Goal: Transaction & Acquisition: Download file/media

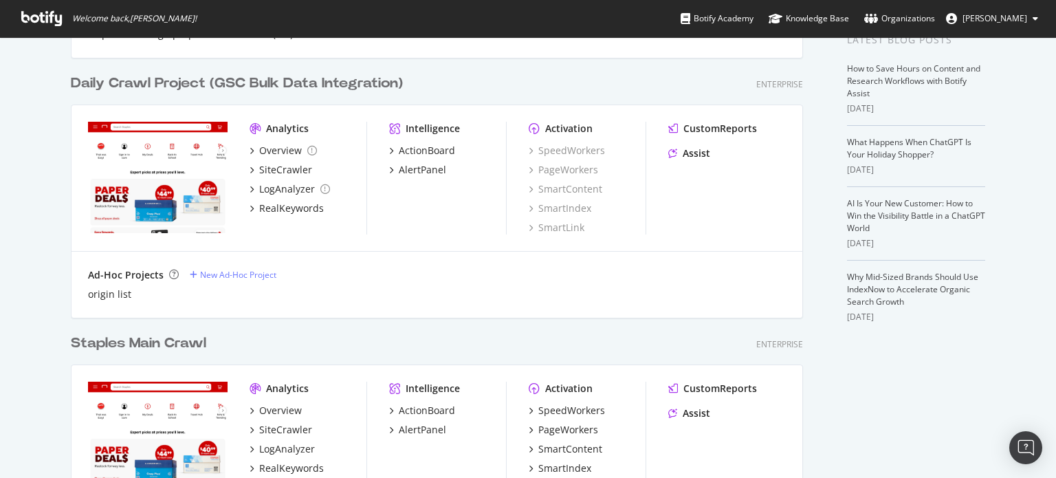
scroll to position [412, 0]
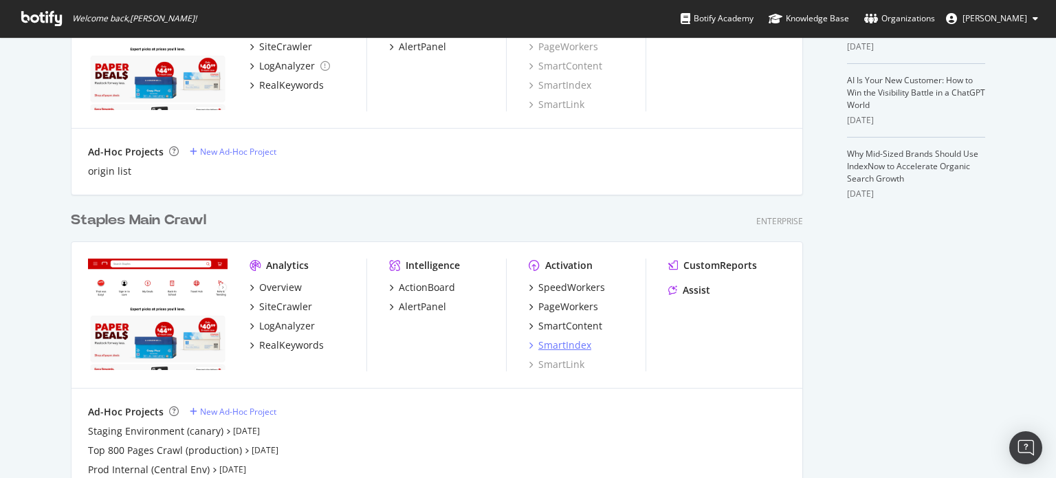
click at [552, 342] on div "SmartIndex" at bounding box center [564, 345] width 53 height 14
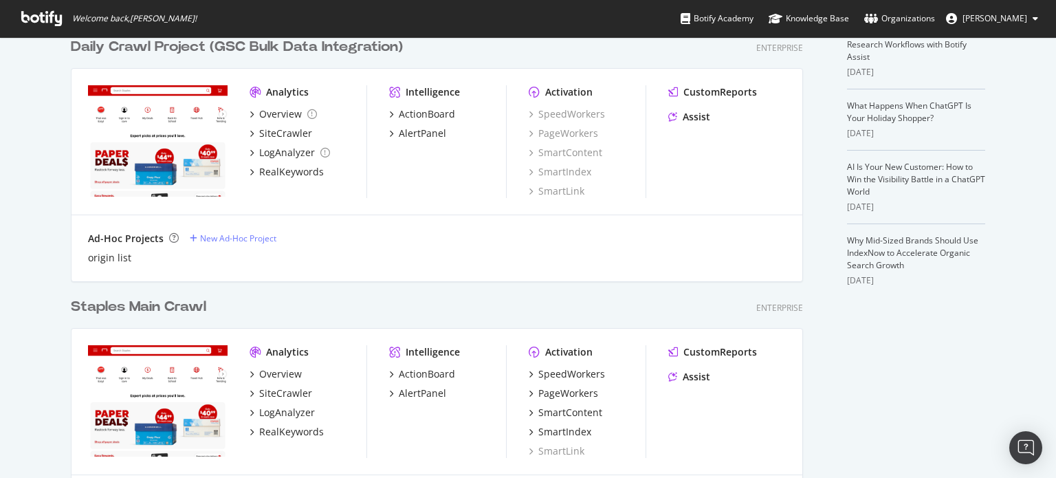
scroll to position [412, 0]
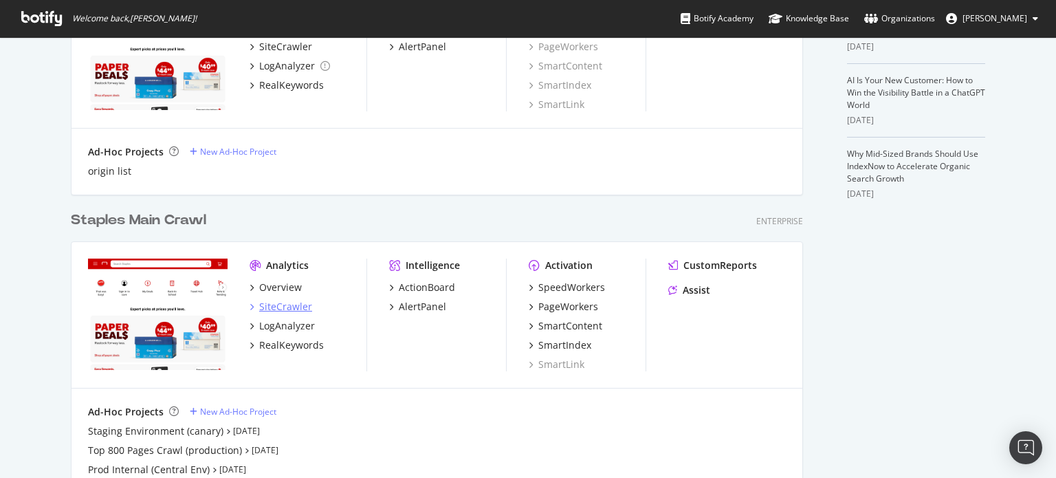
click at [276, 303] on div "SiteCrawler" at bounding box center [285, 307] width 53 height 14
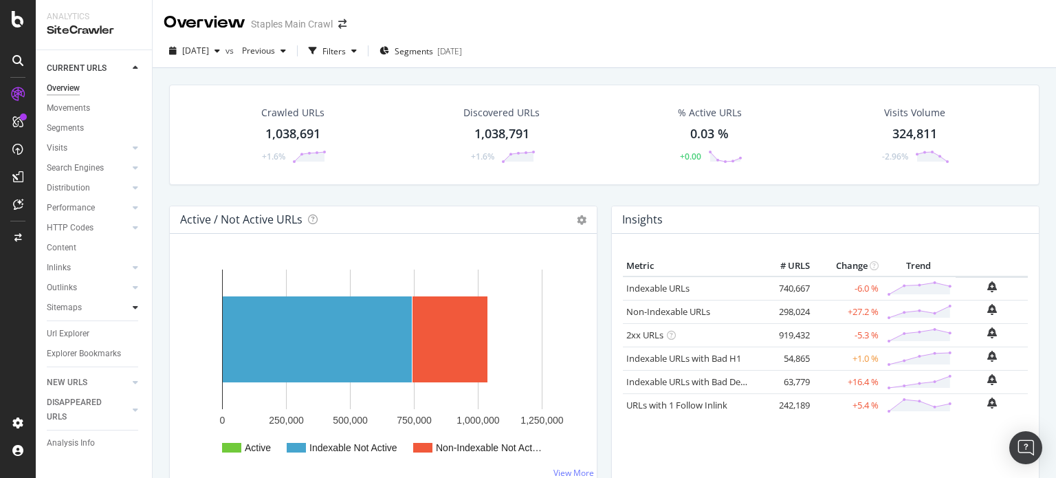
click at [137, 307] on div at bounding box center [136, 307] width 14 height 14
click at [67, 307] on div "Sitemaps" at bounding box center [64, 307] width 35 height 14
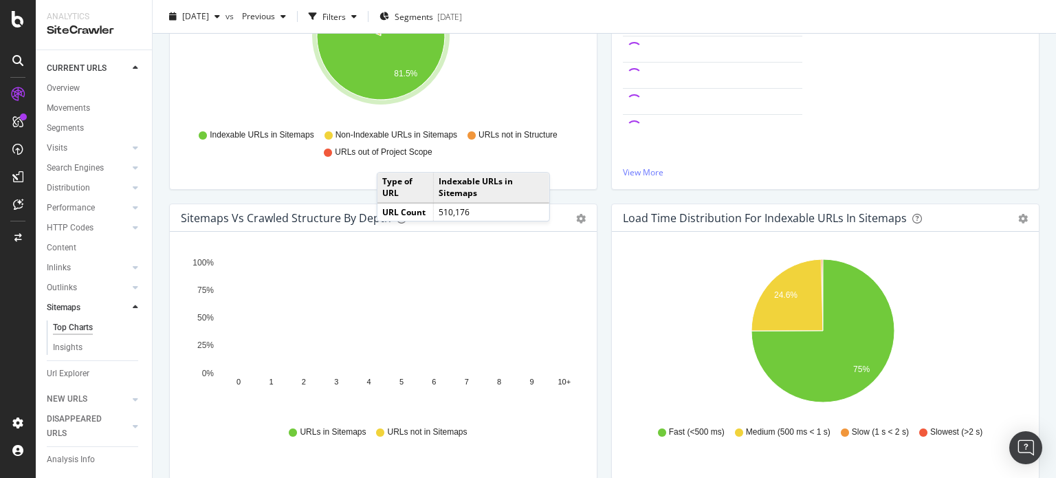
scroll to position [275, 0]
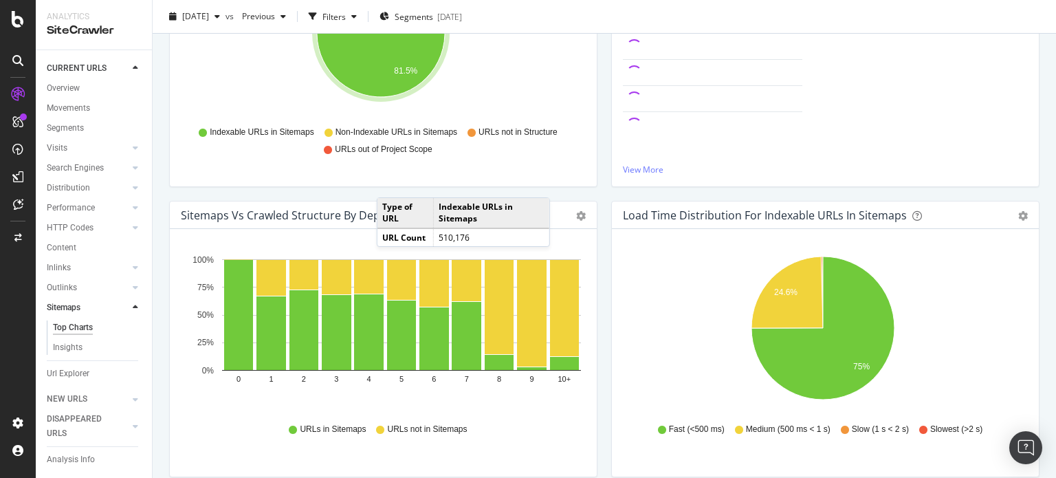
click at [595, 189] on div "URLs Distribution in Sitemaps Pie Table Export as CSV Add to Custom Report Hold…" at bounding box center [383, 56] width 442 height 290
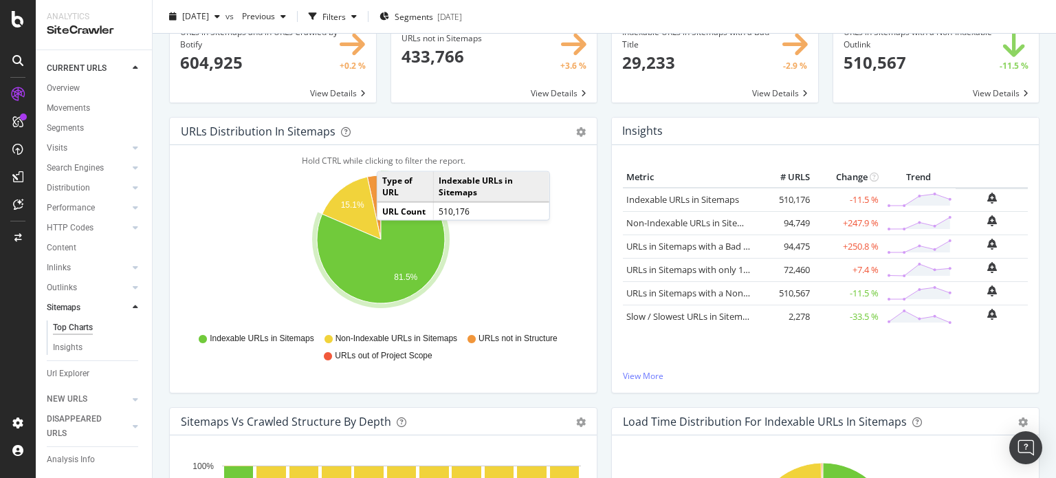
scroll to position [0, 0]
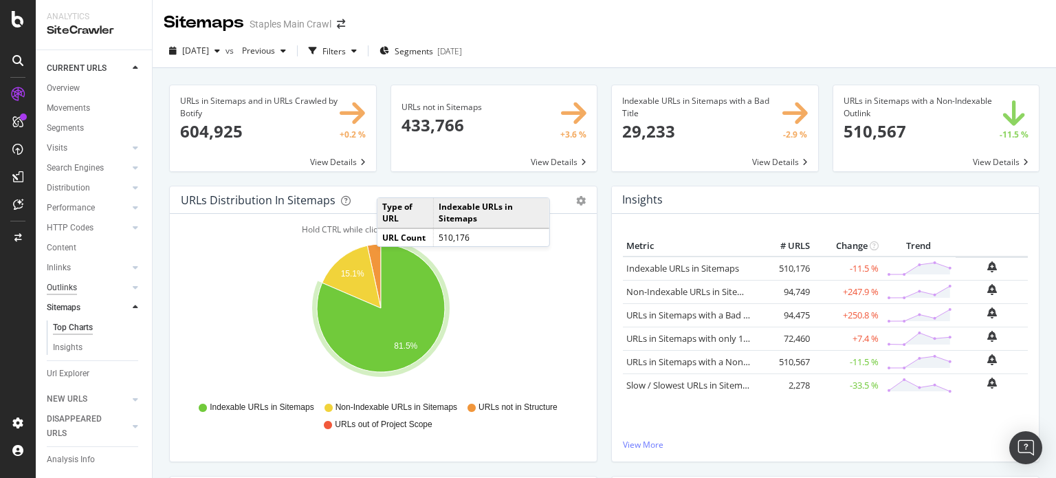
drag, startPoint x: 80, startPoint y: 373, endPoint x: 76, endPoint y: 283, distance: 90.2
click at [80, 373] on div "Url Explorer" at bounding box center [68, 373] width 43 height 14
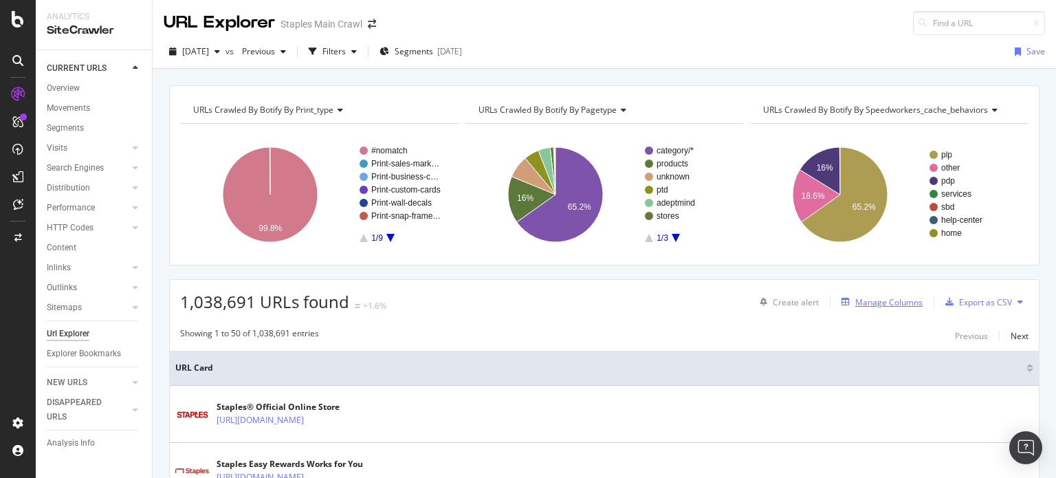
click at [883, 302] on div "Manage Columns" at bounding box center [888, 302] width 67 height 12
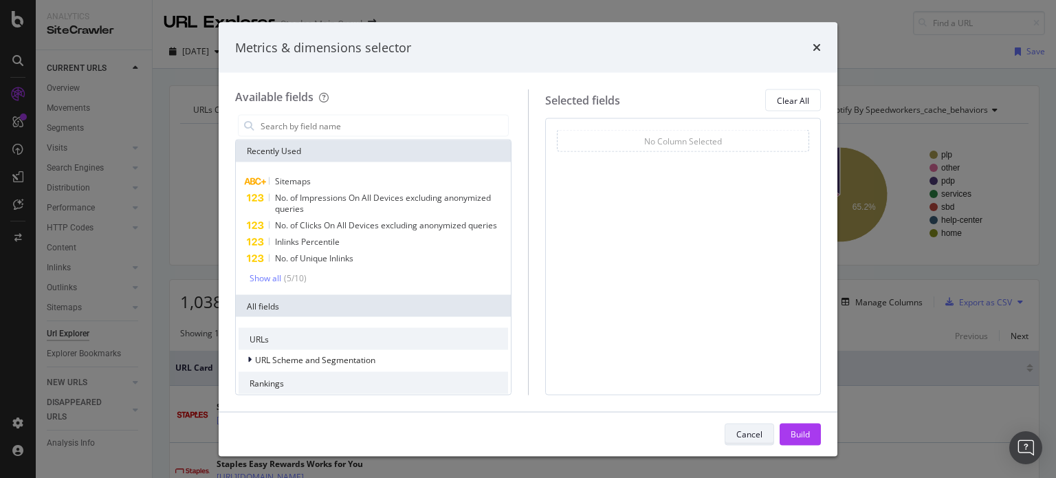
click at [745, 435] on div "Cancel" at bounding box center [749, 434] width 26 height 12
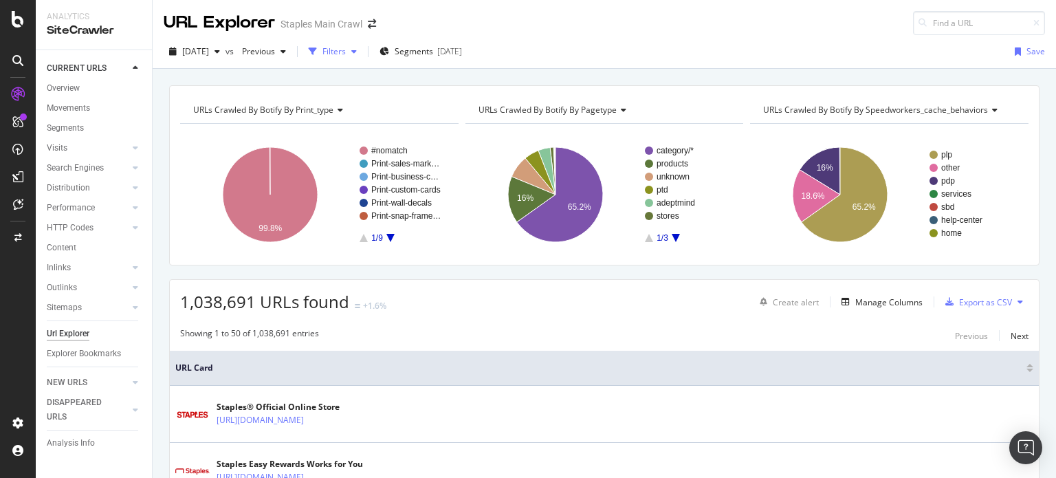
click at [346, 55] on div "Filters" at bounding box center [333, 51] width 23 height 12
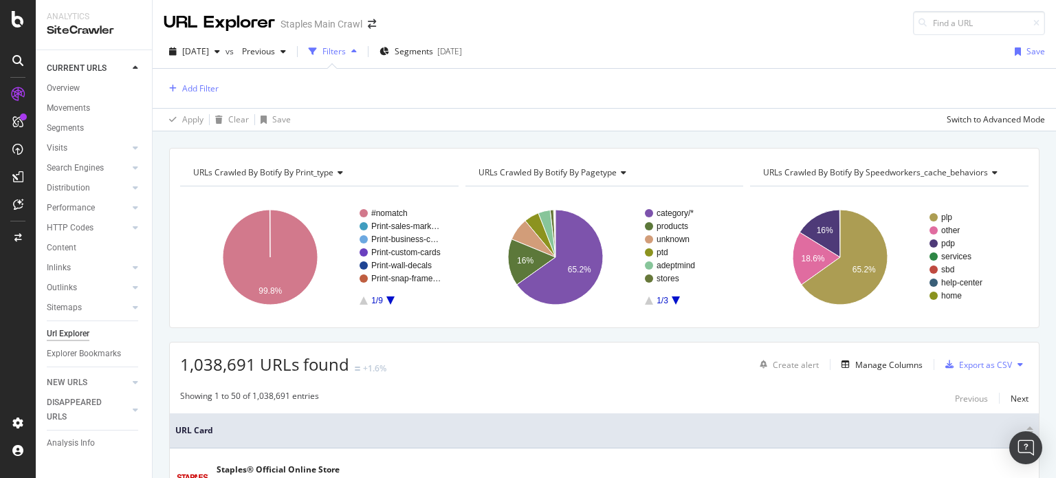
click at [362, 48] on div "button" at bounding box center [354, 51] width 16 height 8
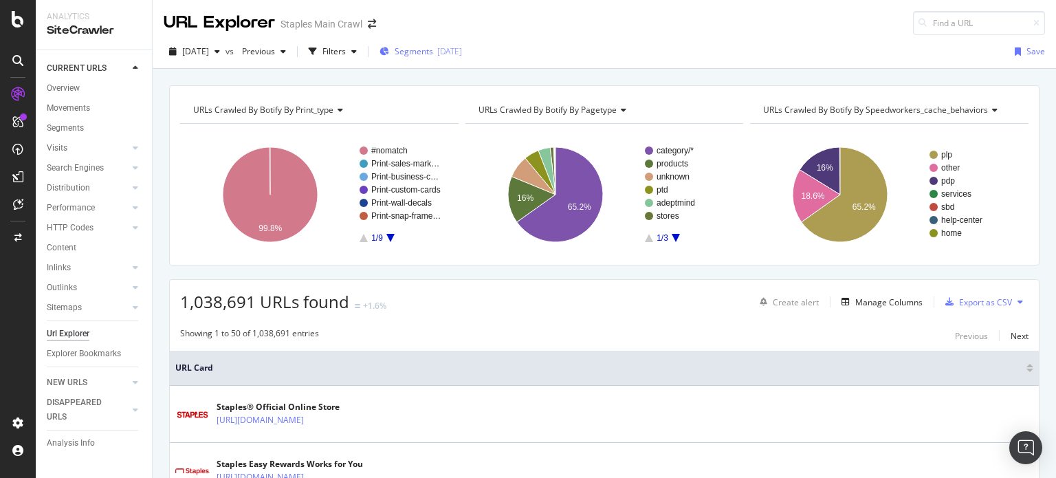
click at [433, 49] on span "Segments" at bounding box center [414, 51] width 38 height 12
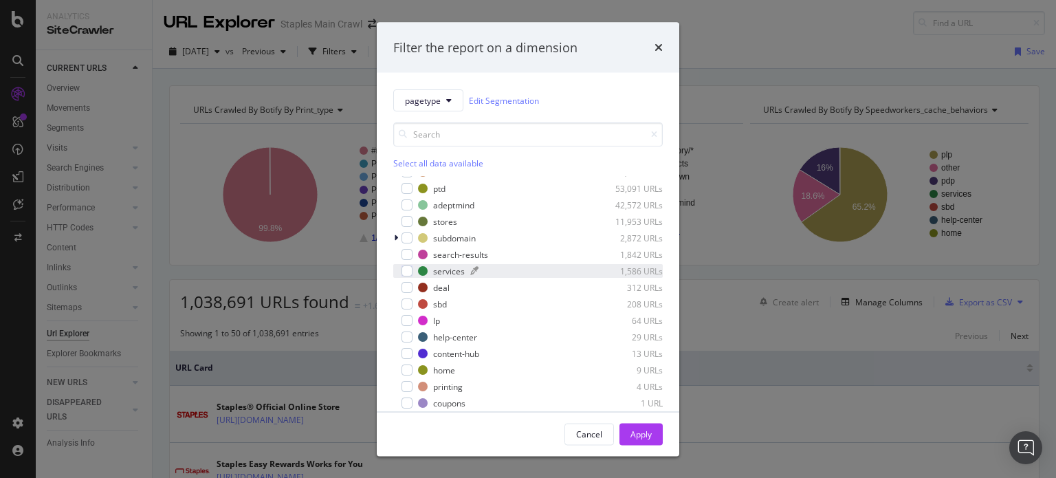
scroll to position [30, 0]
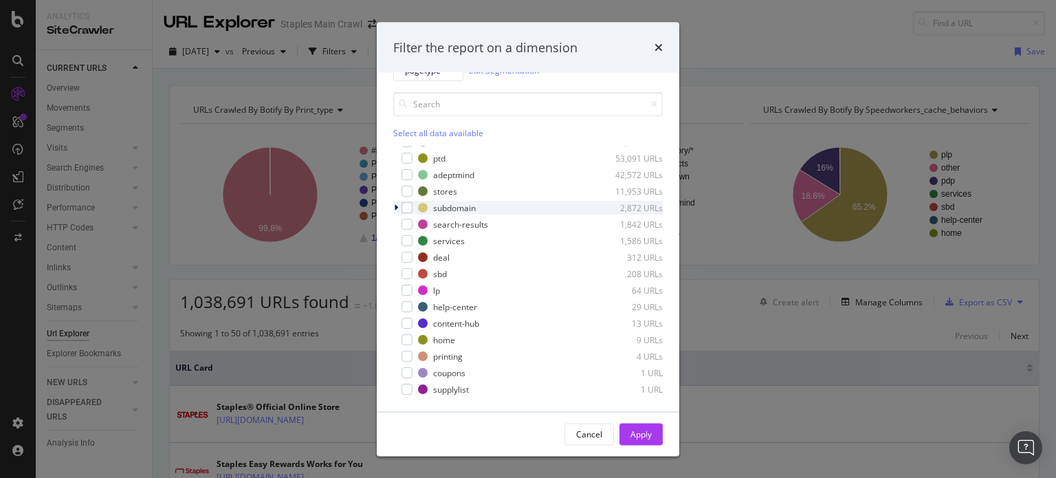
click at [394, 206] on icon "modal" at bounding box center [396, 207] width 4 height 8
click at [394, 206] on icon "modal" at bounding box center [395, 207] width 5 height 8
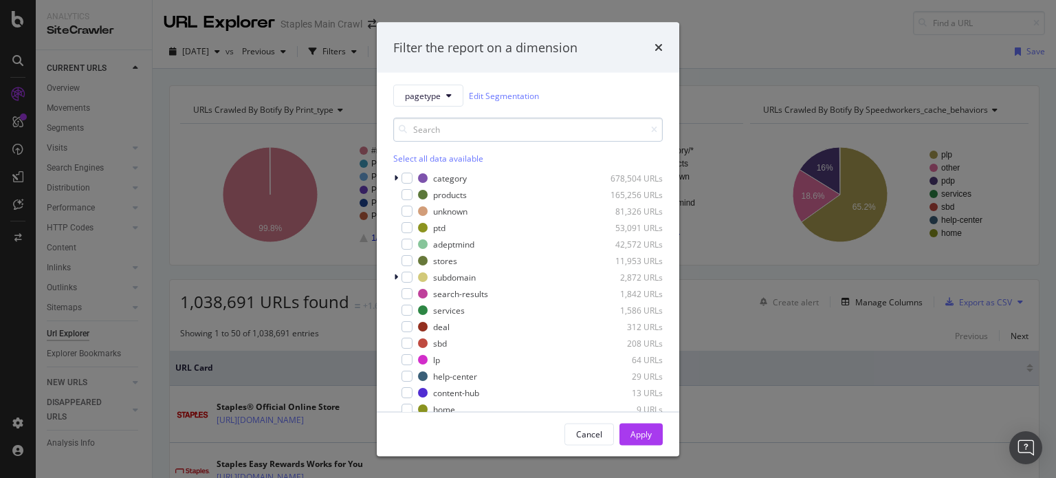
scroll to position [0, 0]
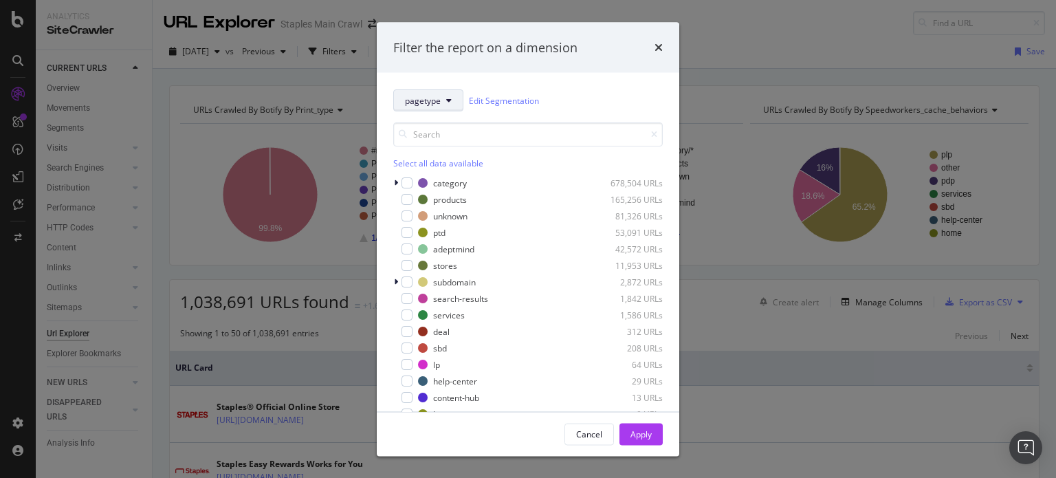
click at [434, 100] on span "pagetype" at bounding box center [423, 100] width 36 height 12
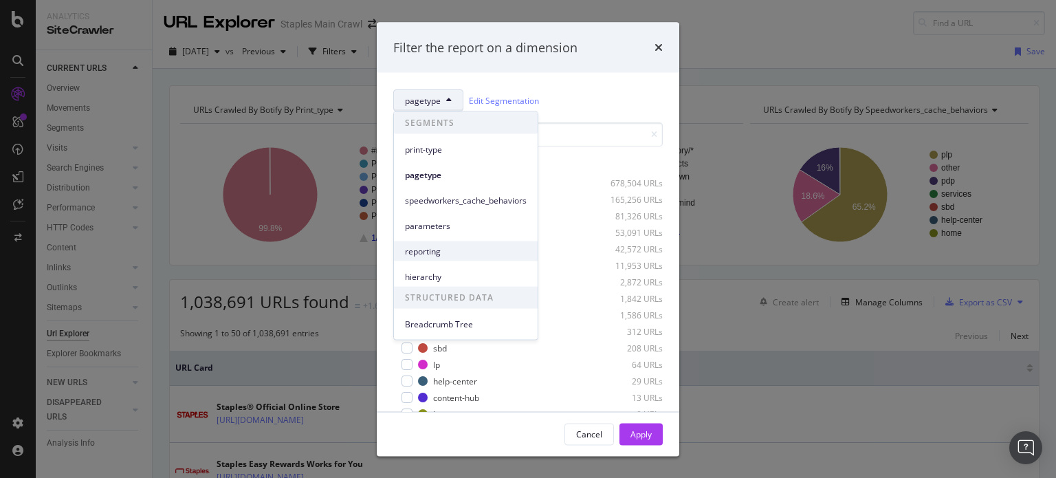
click at [447, 252] on span "reporting" at bounding box center [466, 251] width 122 height 12
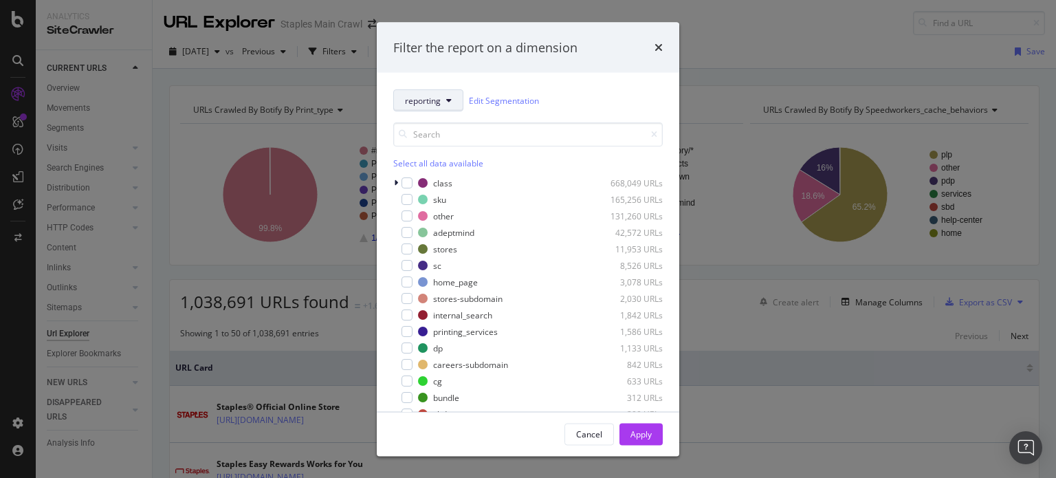
click at [428, 103] on span "reporting" at bounding box center [423, 100] width 36 height 12
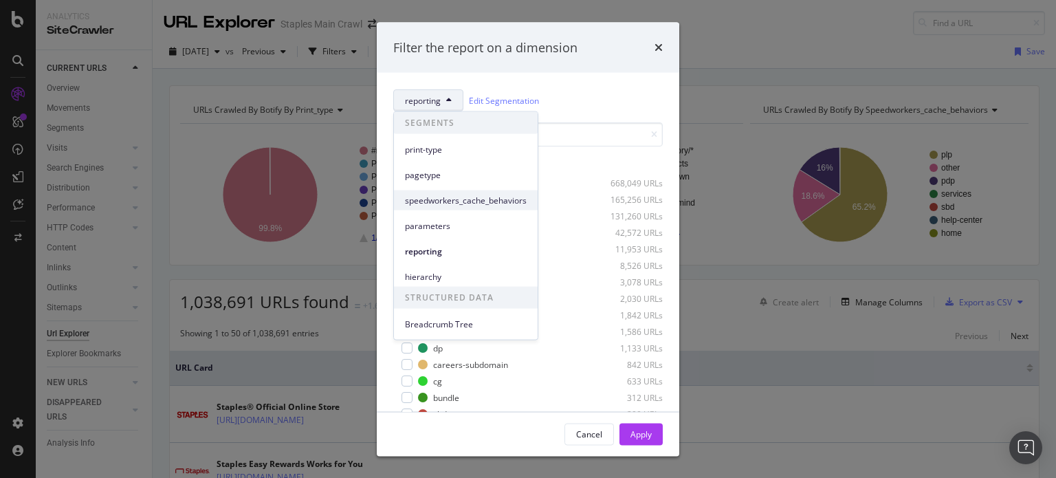
click at [440, 202] on span "speedworkers_cache_behaviors" at bounding box center [466, 200] width 122 height 12
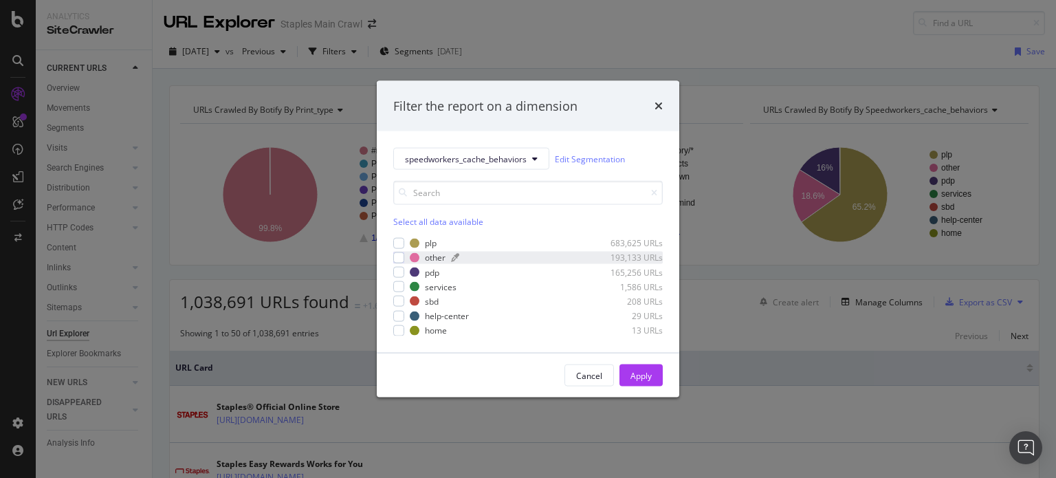
click at [439, 252] on div "other" at bounding box center [435, 258] width 21 height 12
click at [447, 162] on span "speedworkers_cache_behaviors" at bounding box center [466, 159] width 122 height 12
click at [590, 377] on div "Cancel" at bounding box center [589, 375] width 26 height 12
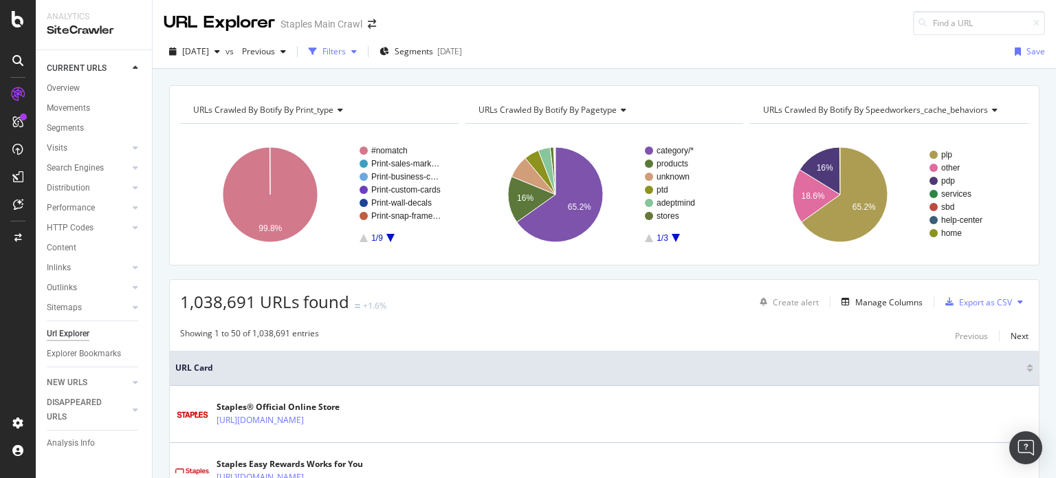
click at [346, 51] on div "Filters" at bounding box center [333, 51] width 23 height 12
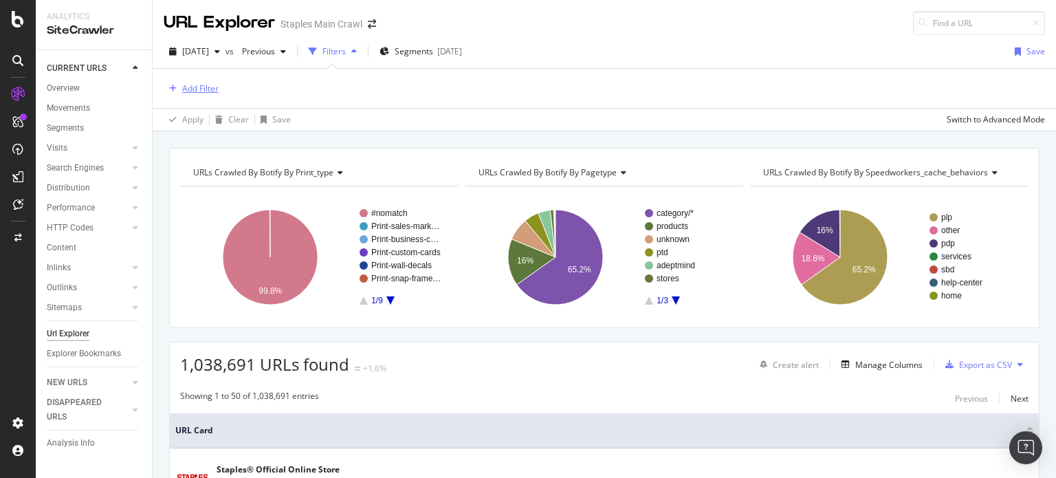
click at [195, 89] on div "Add Filter" at bounding box center [200, 88] width 36 height 12
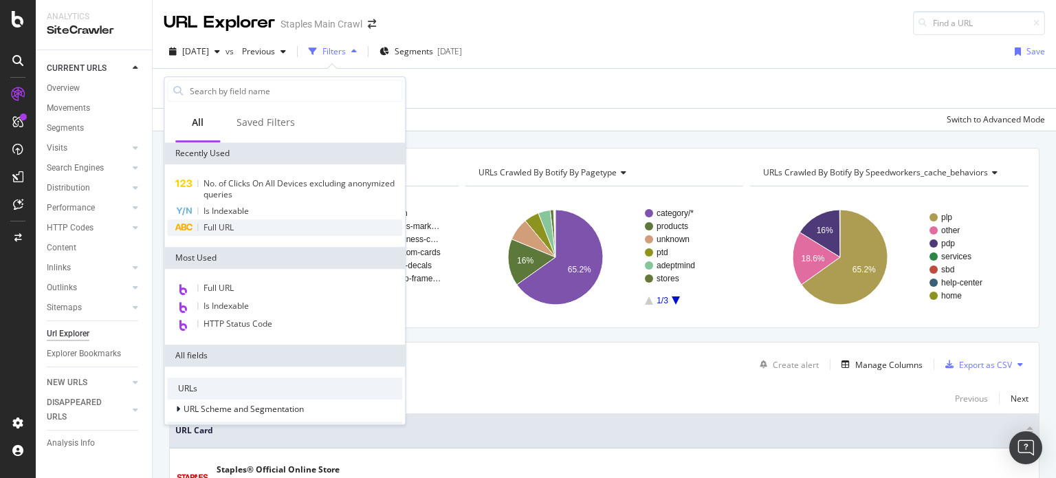
click at [224, 231] on span "Full URL" at bounding box center [218, 227] width 30 height 12
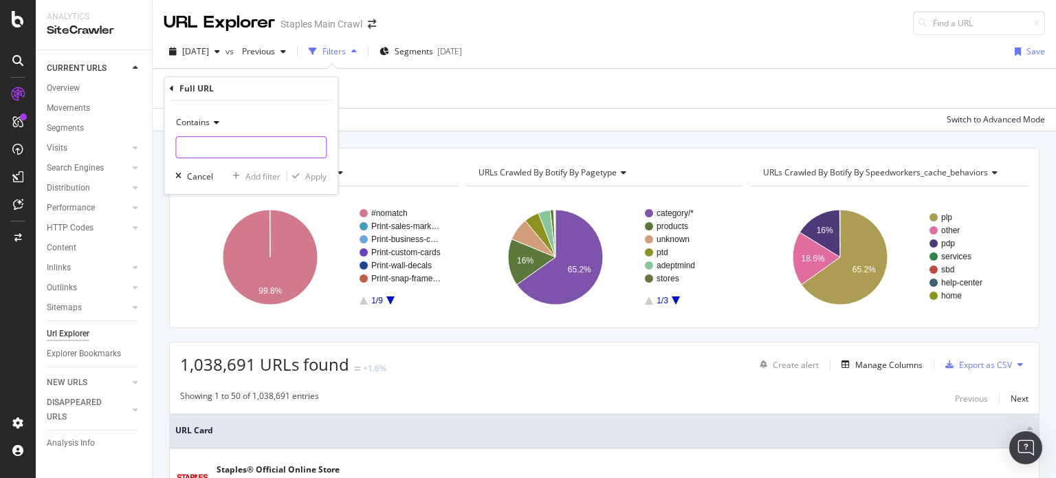
click at [218, 139] on input "text" at bounding box center [251, 147] width 150 height 22
type input "sitemap"
click at [317, 177] on div "Apply" at bounding box center [315, 176] width 21 height 12
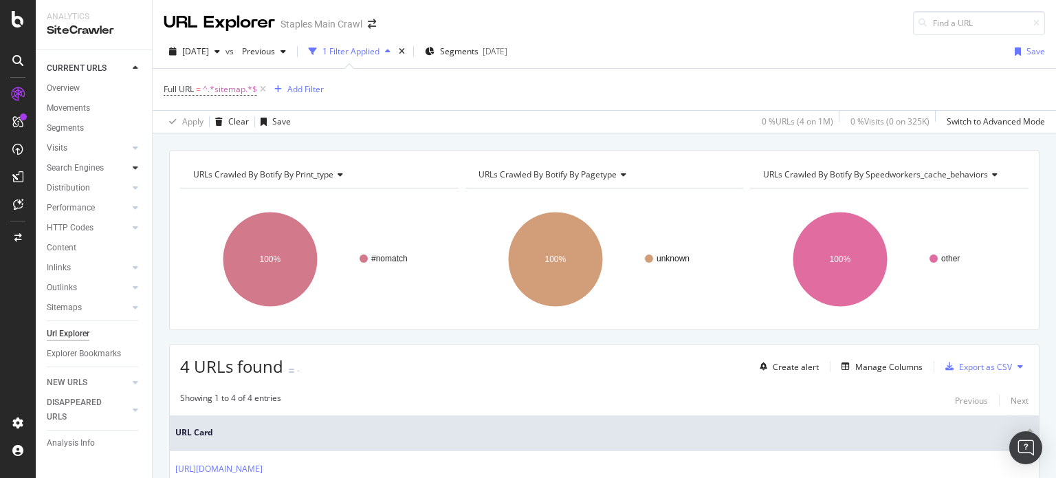
click at [135, 170] on icon at bounding box center [135, 168] width 5 height 8
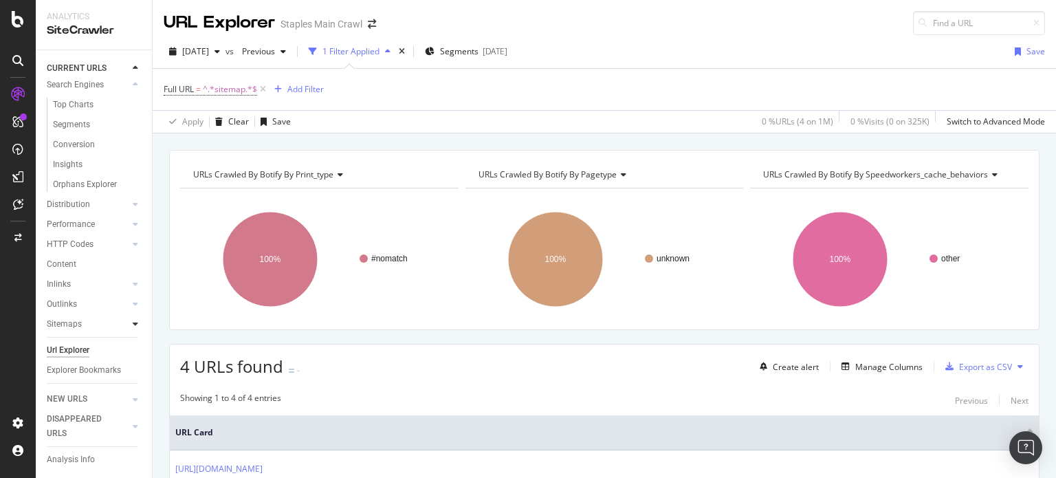
click at [129, 317] on div at bounding box center [136, 324] width 14 height 14
click at [65, 277] on div "Sitemaps" at bounding box center [64, 284] width 35 height 14
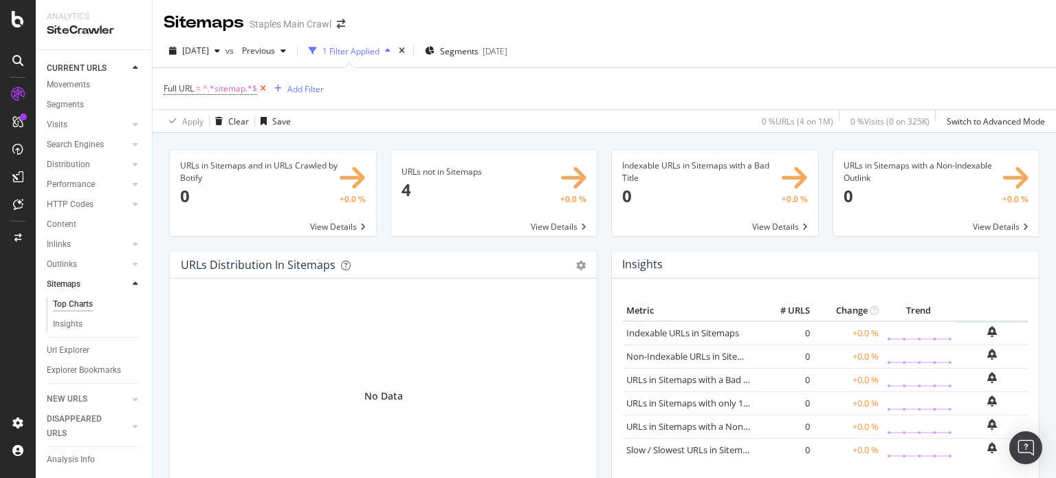
click at [263, 87] on icon at bounding box center [263, 89] width 12 height 14
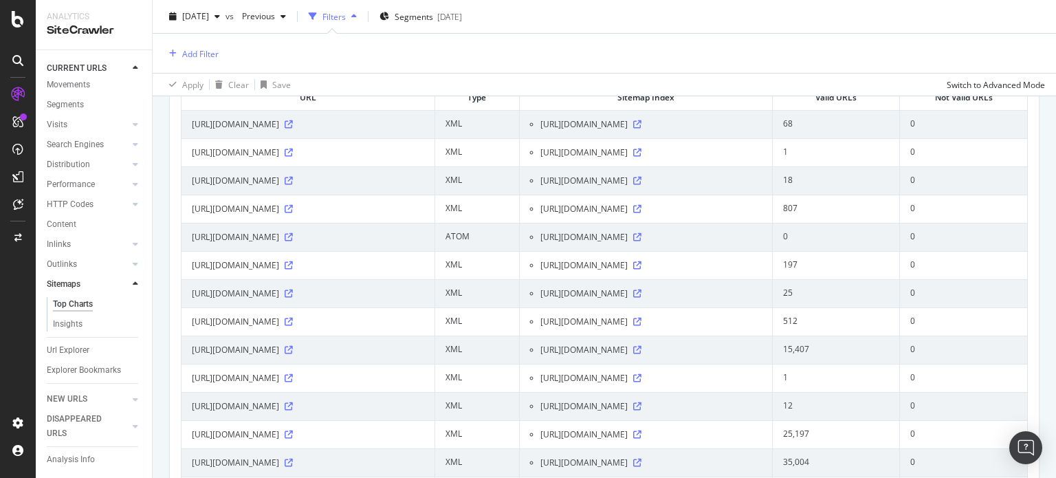
scroll to position [1710, 0]
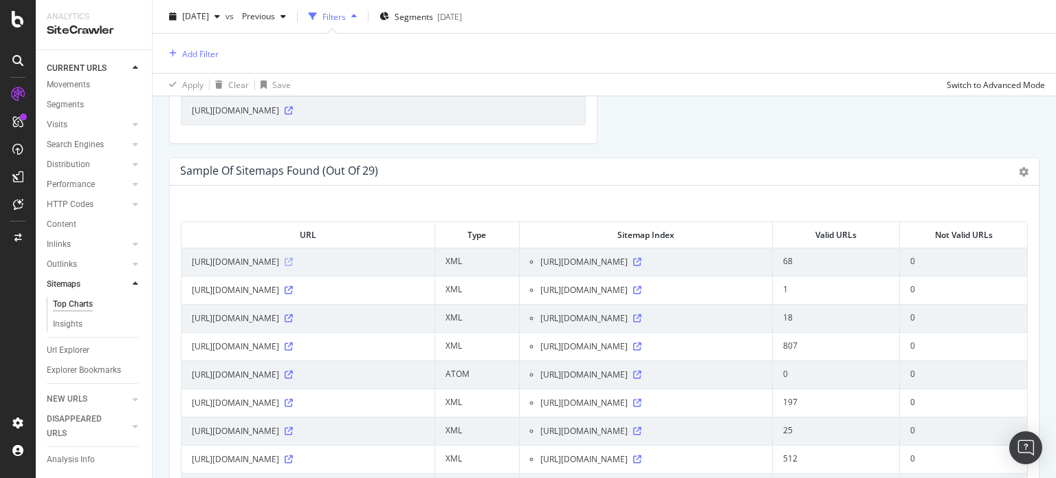
click at [293, 263] on icon at bounding box center [289, 262] width 8 height 8
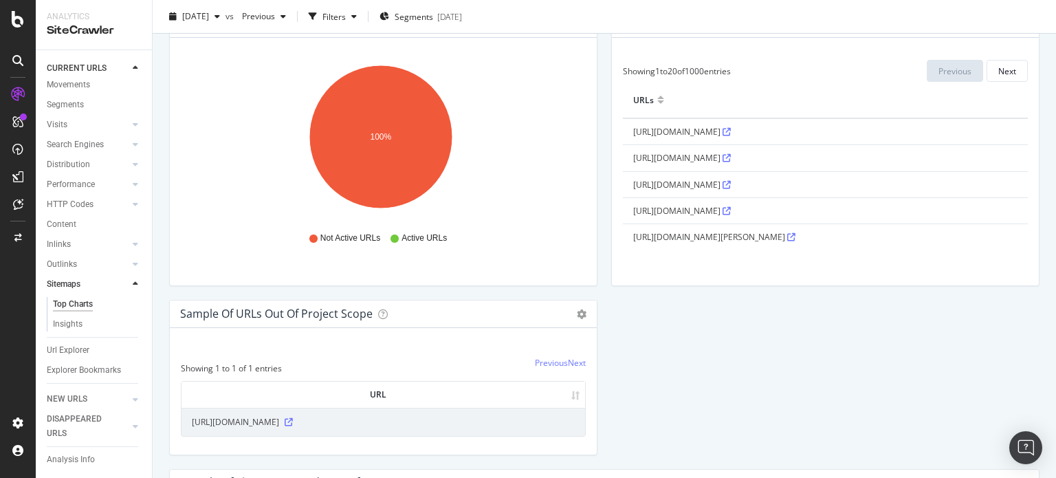
scroll to position [1511, 0]
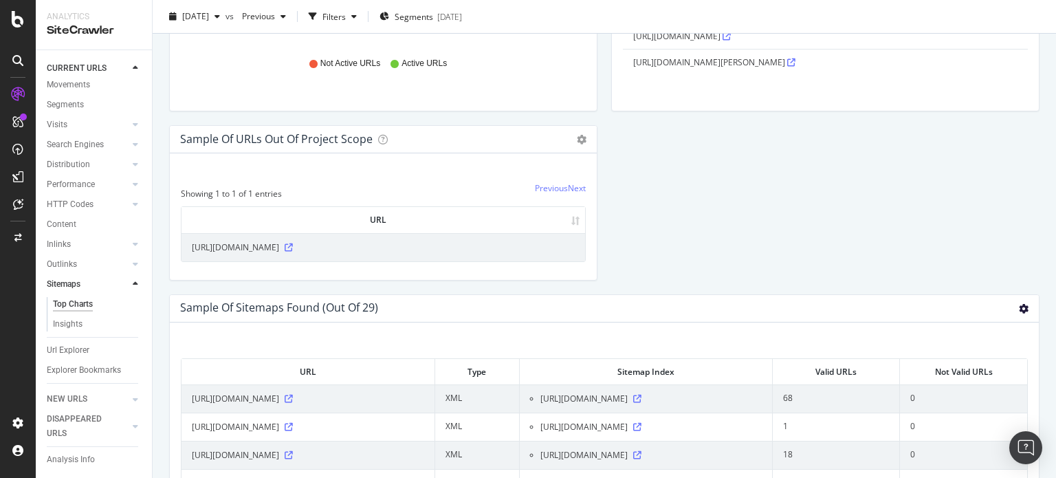
click at [1019, 305] on icon at bounding box center [1024, 309] width 10 height 10
click at [953, 383] on span "Export as CSV" at bounding box center [984, 384] width 110 height 19
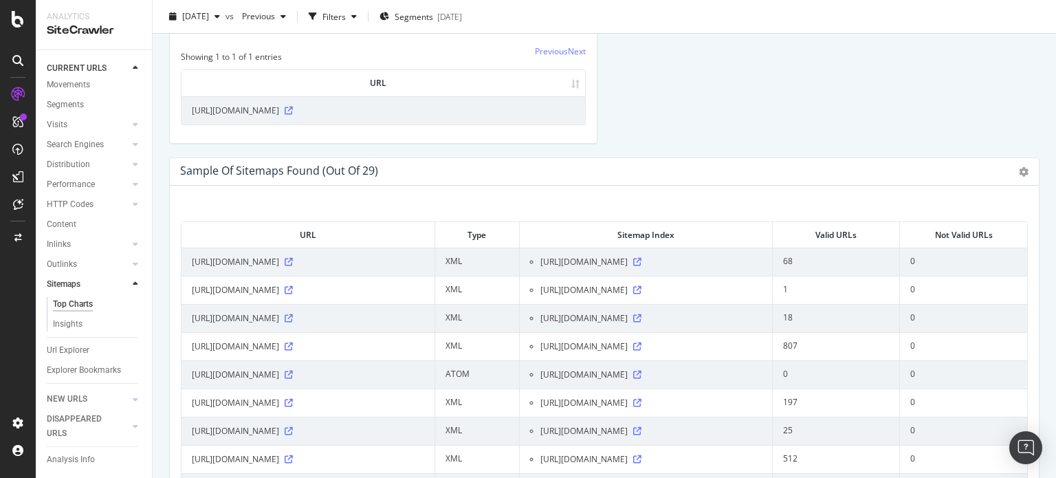
click at [1006, 170] on div "Sample of Sitemaps Found (out of 29) Table Expand Export as CSV" at bounding box center [604, 171] width 869 height 27
click at [1019, 170] on icon at bounding box center [1024, 172] width 10 height 10
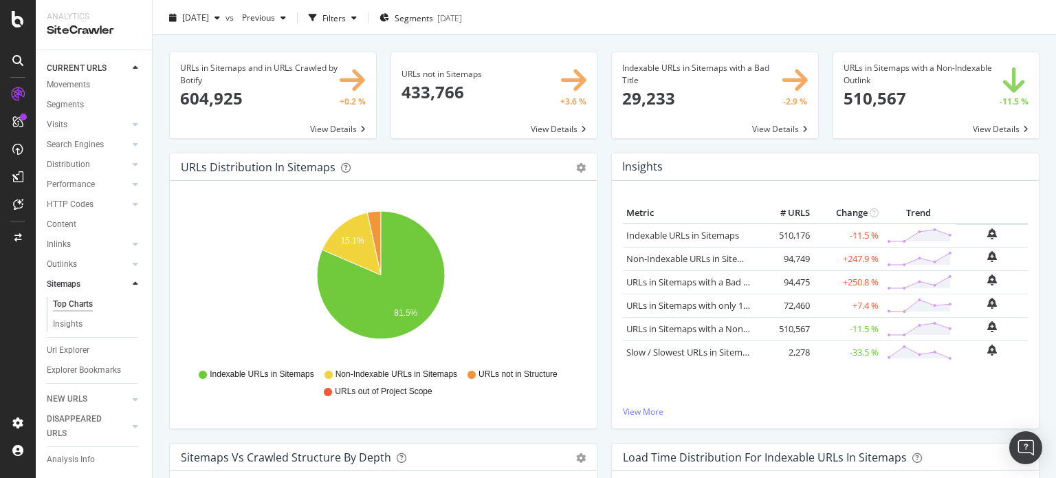
scroll to position [0, 0]
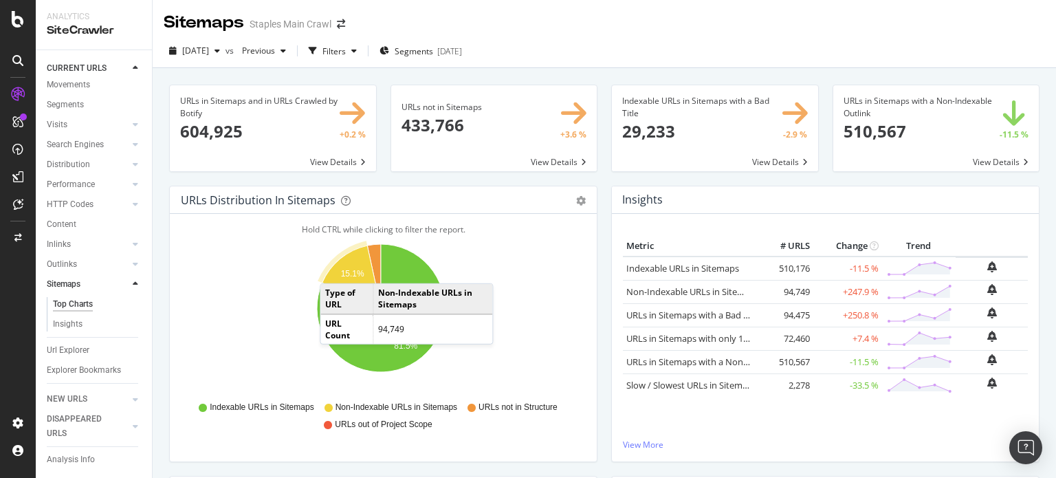
click at [335, 269] on icon "A chart." at bounding box center [351, 276] width 58 height 63
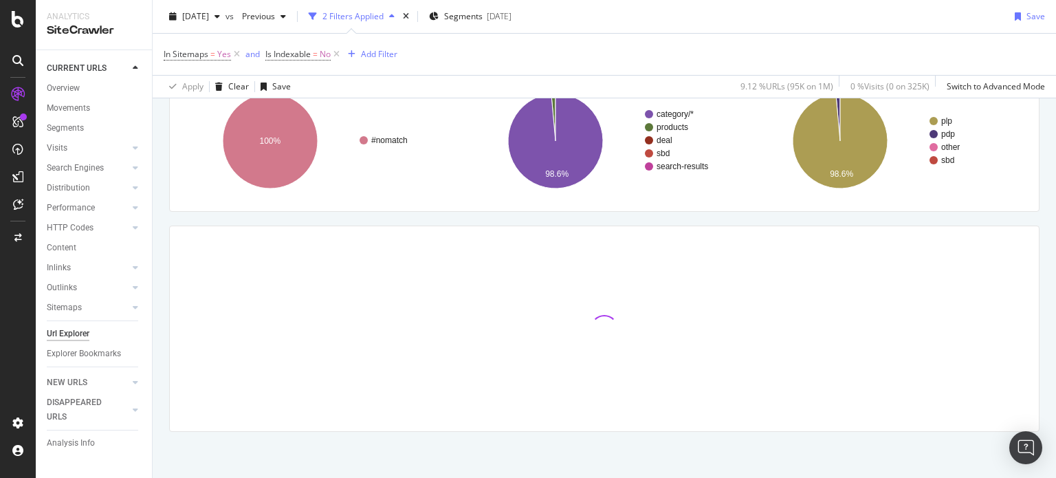
scroll to position [119, 0]
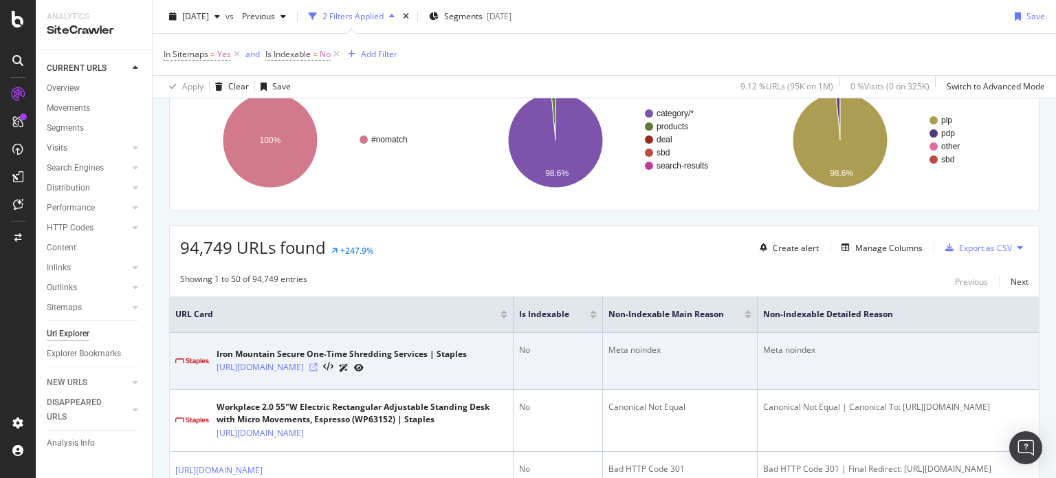
click at [318, 366] on icon at bounding box center [313, 367] width 8 height 8
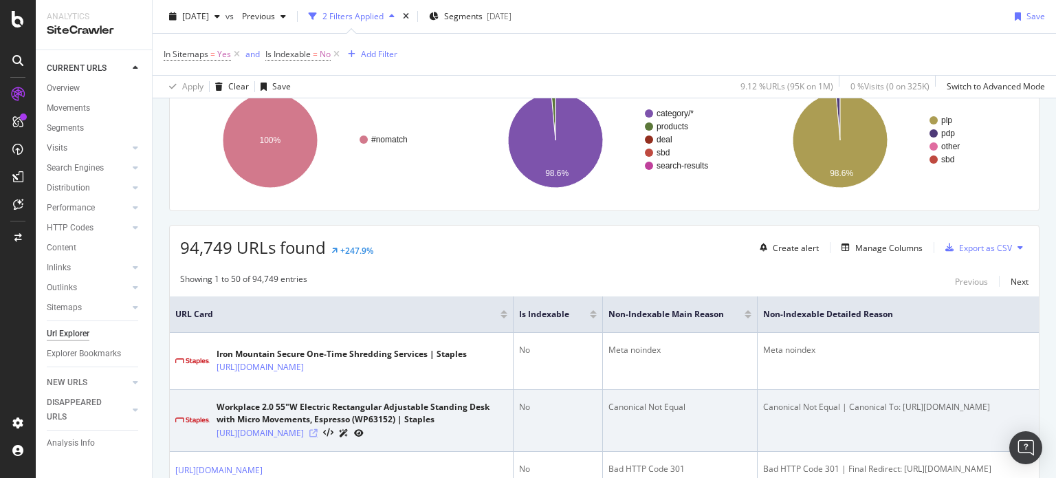
click at [318, 436] on icon at bounding box center [313, 433] width 8 height 8
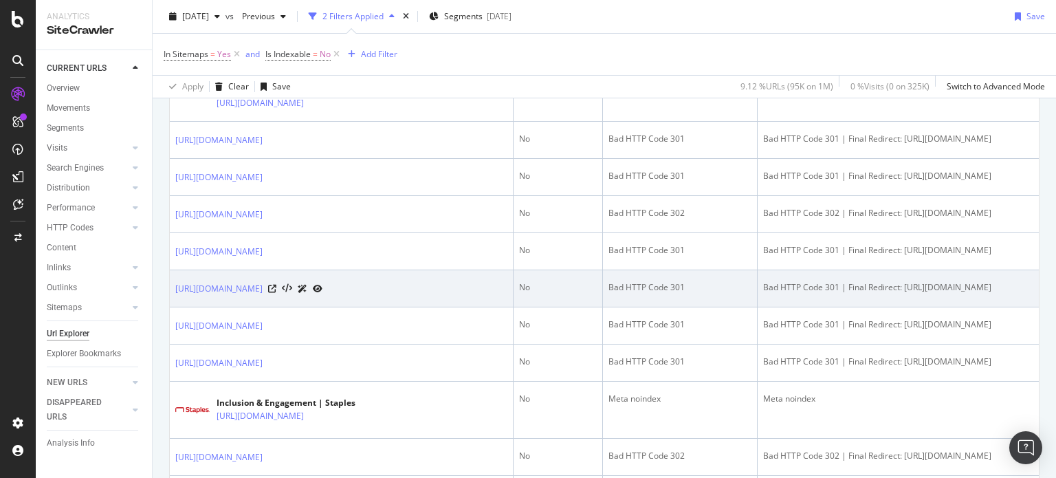
scroll to position [531, 0]
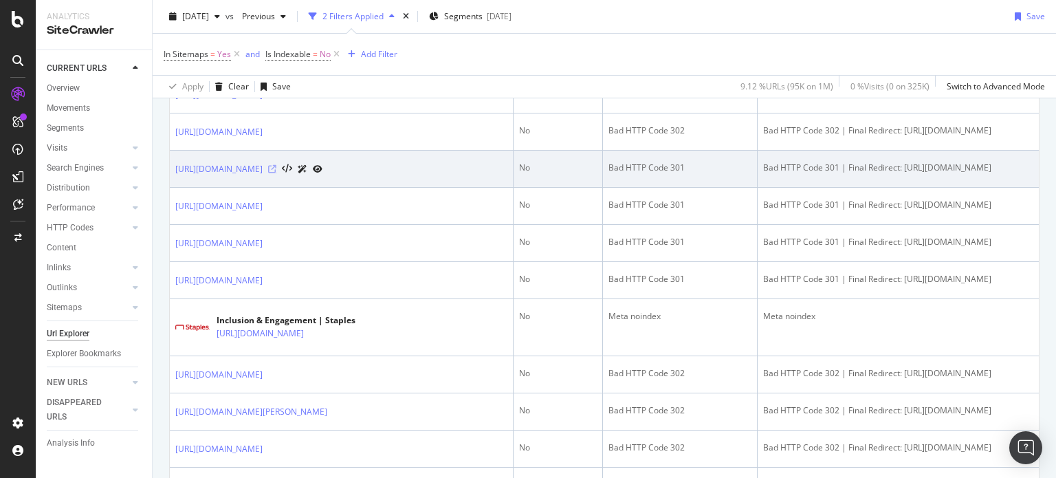
click at [276, 173] on icon at bounding box center [272, 169] width 8 height 8
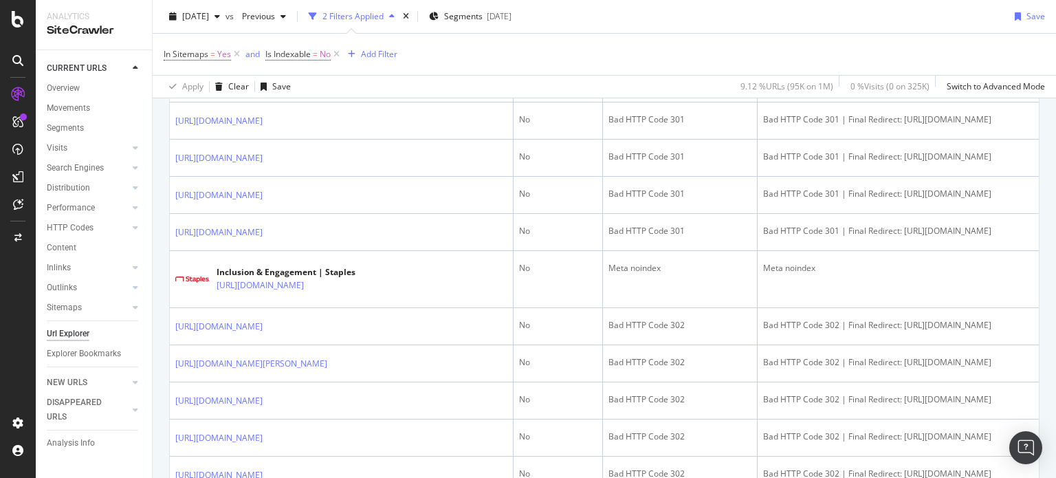
scroll to position [325, 0]
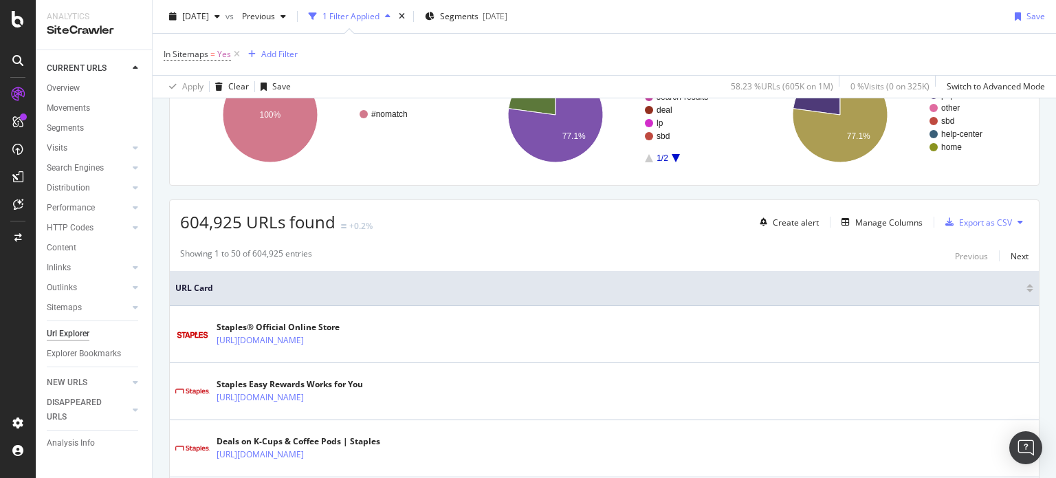
scroll to position [137, 0]
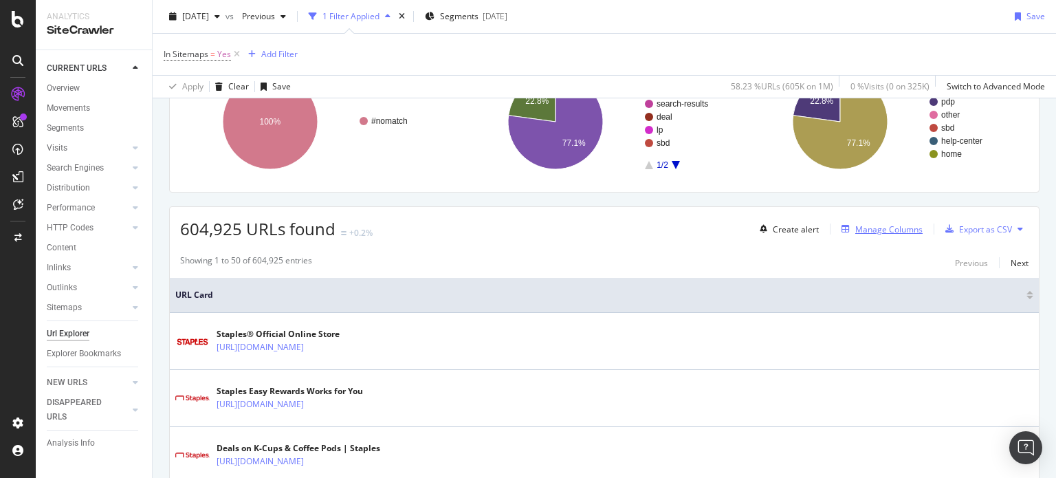
click at [869, 229] on div "Manage Columns" at bounding box center [888, 229] width 67 height 12
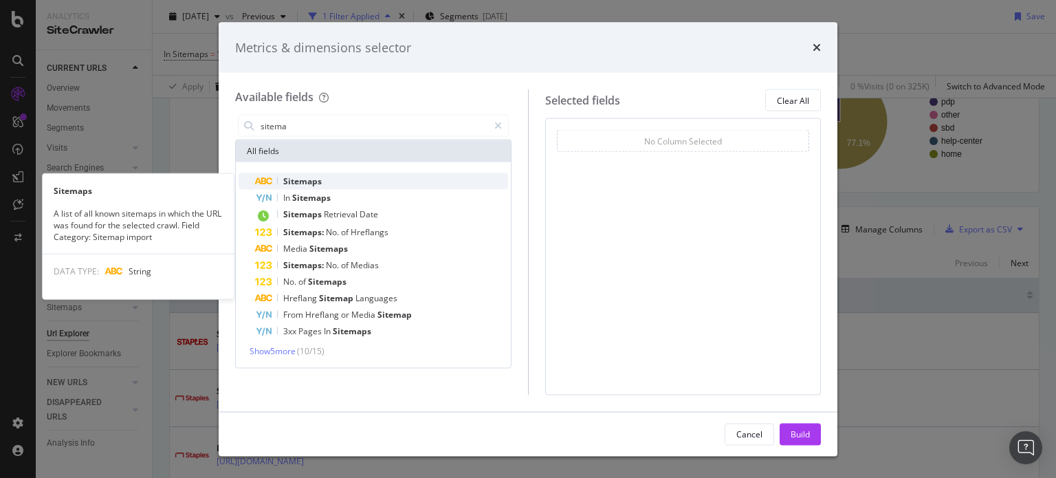
type input "sitema"
click at [303, 183] on span "Sitemaps" at bounding box center [302, 181] width 38 height 12
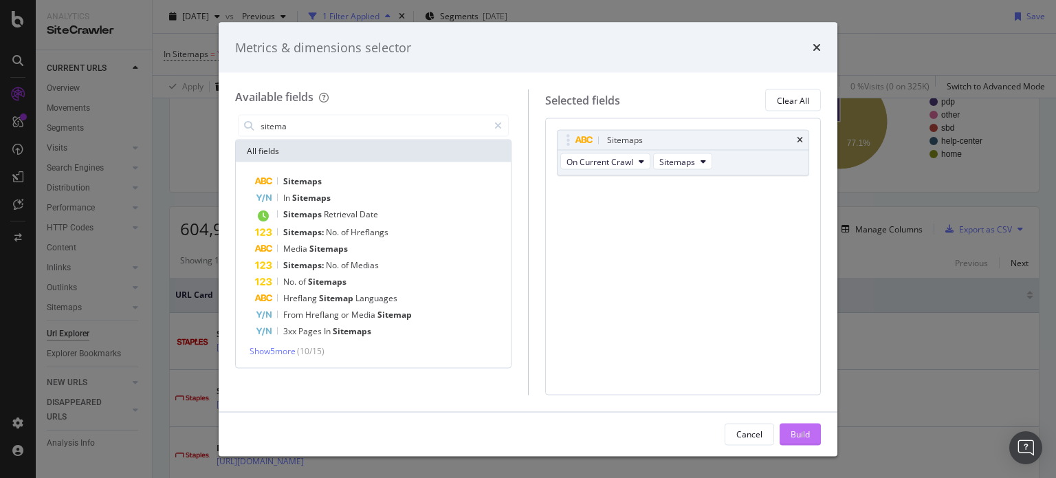
click at [803, 436] on div "Build" at bounding box center [800, 434] width 19 height 12
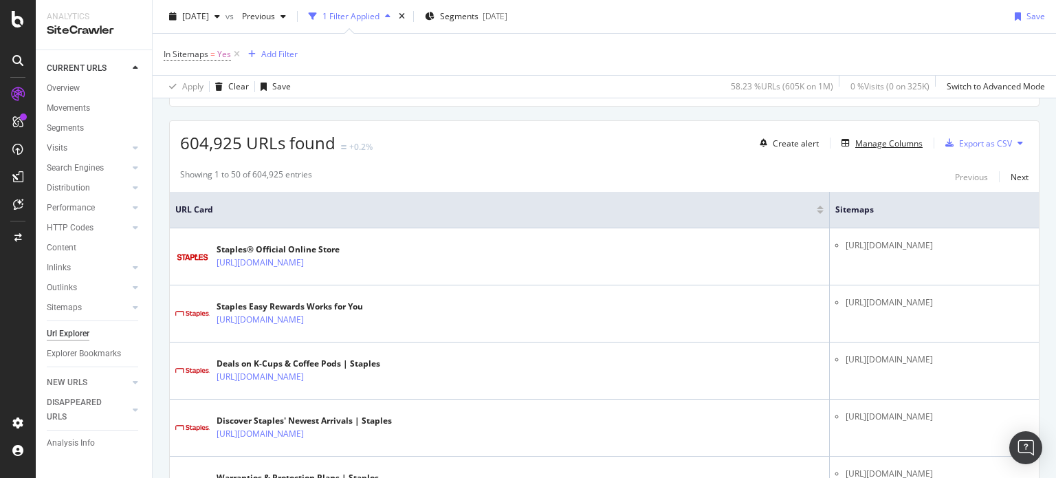
scroll to position [275, 0]
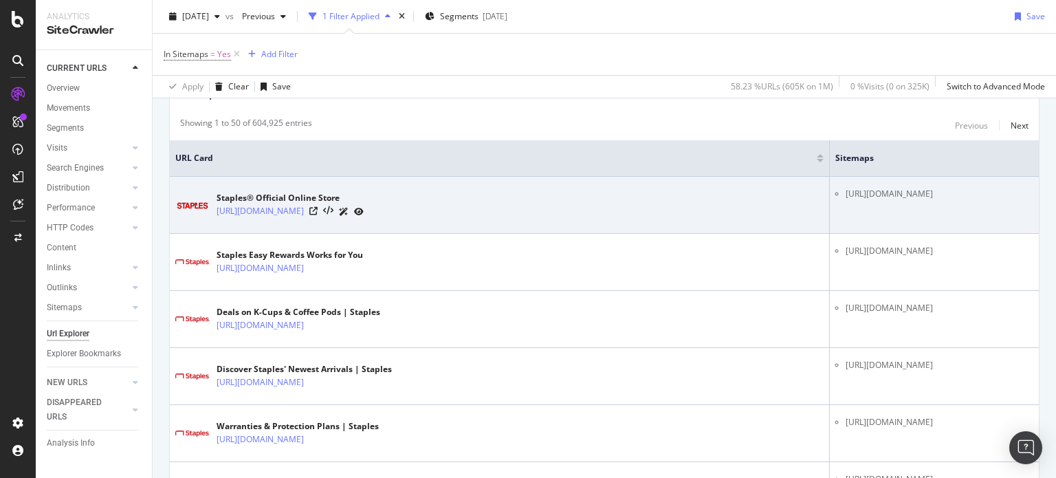
drag, startPoint x: 960, startPoint y: 193, endPoint x: 616, endPoint y: 196, distance: 344.4
click at [845, 196] on li "[URL][DOMAIN_NAME]" at bounding box center [939, 194] width 188 height 12
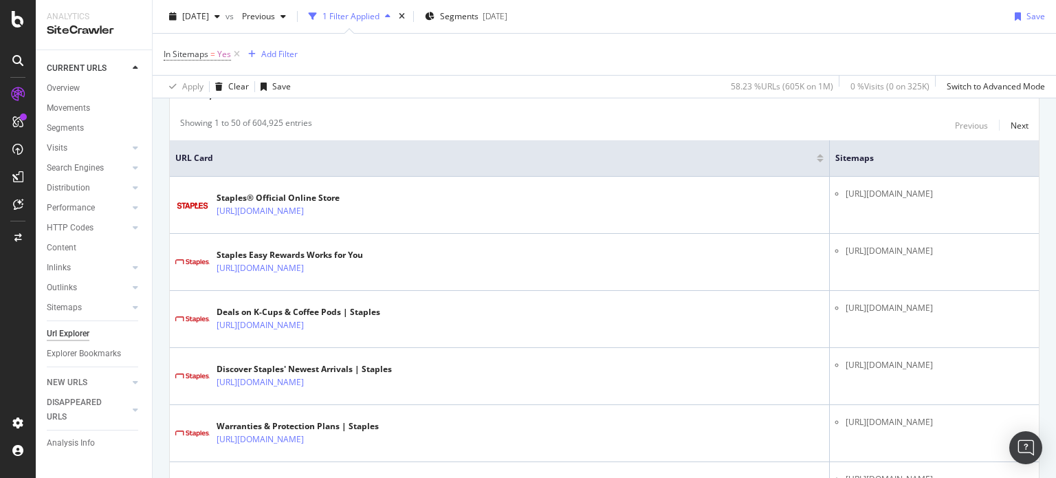
copy li "[URL][DOMAIN_NAME]"
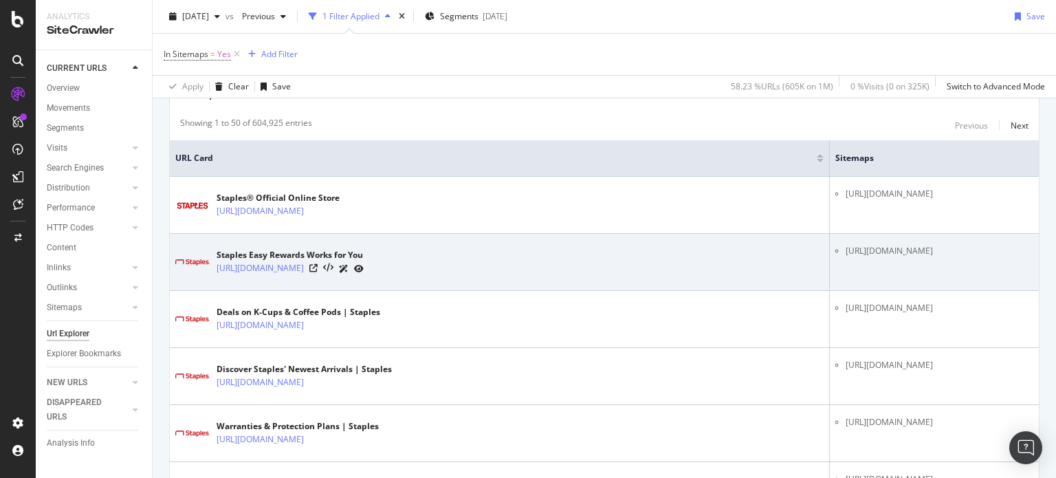
drag, startPoint x: 992, startPoint y: 250, endPoint x: 616, endPoint y: 248, distance: 376.0
click at [845, 248] on li "[URL][DOMAIN_NAME]" at bounding box center [939, 251] width 188 height 12
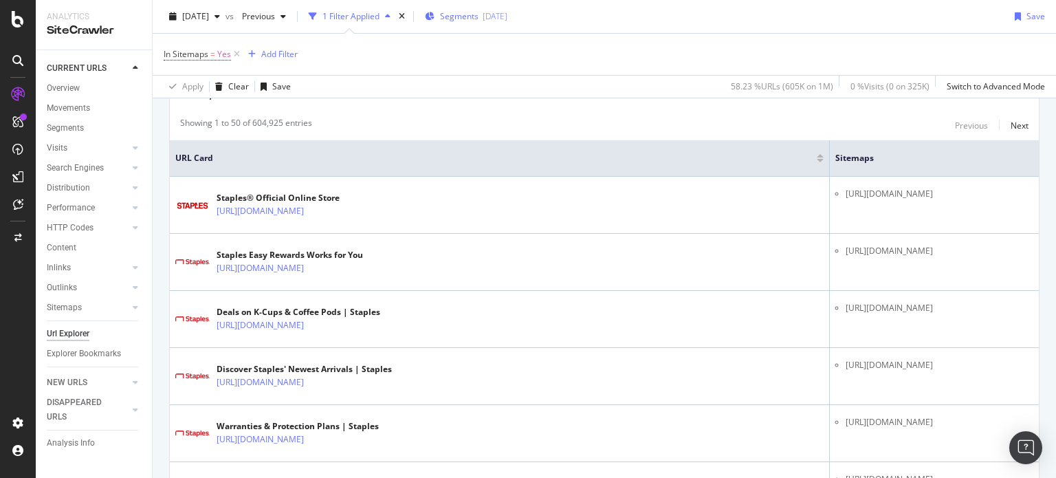
copy li "[URL][DOMAIN_NAME]"
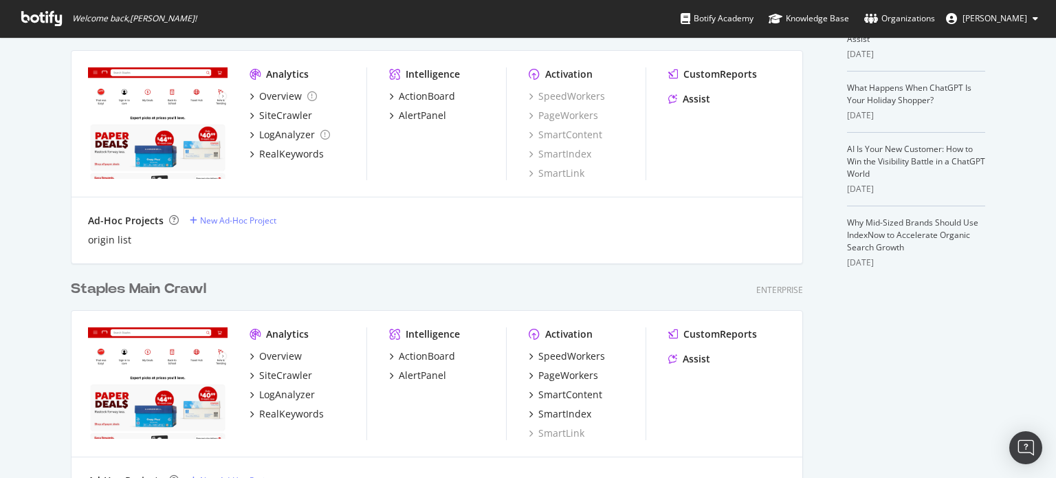
scroll to position [412, 0]
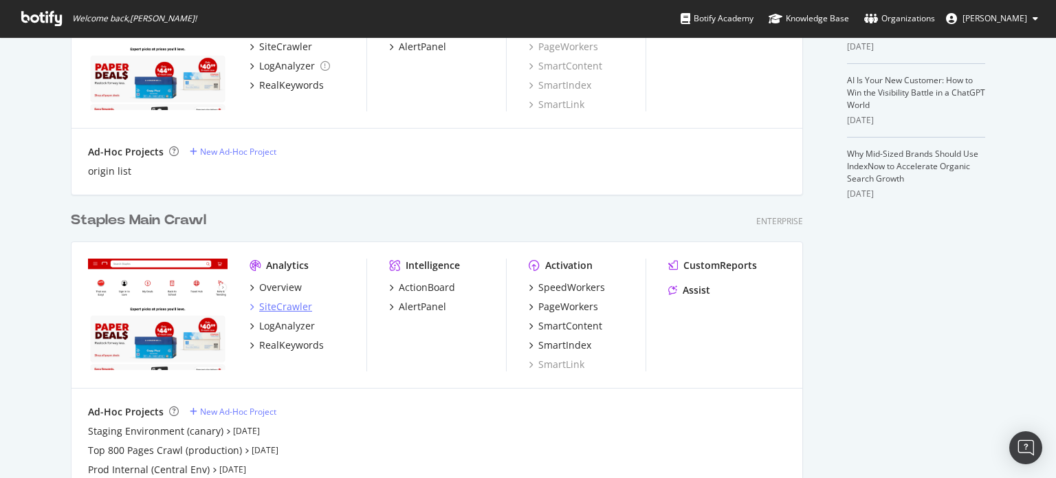
click at [280, 307] on div "SiteCrawler" at bounding box center [285, 307] width 53 height 14
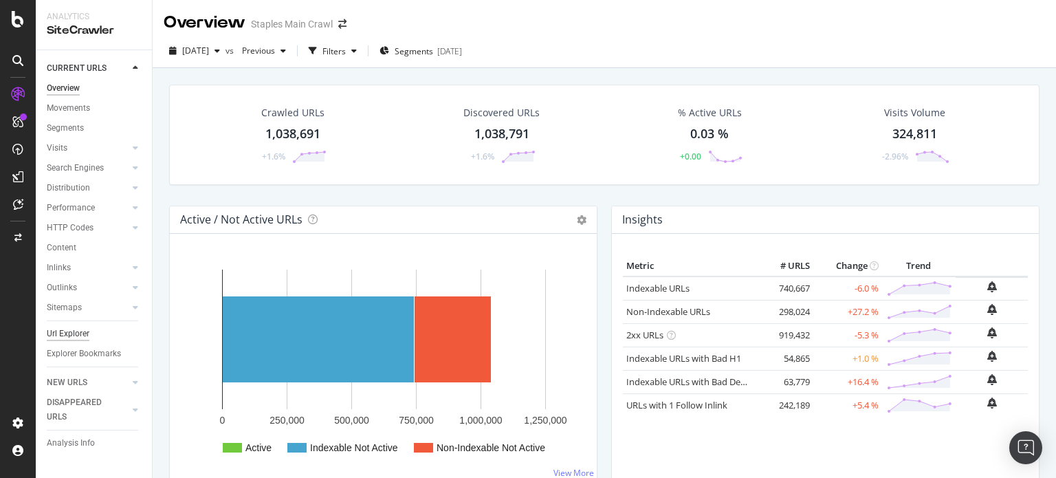
click at [74, 333] on div "Url Explorer" at bounding box center [68, 334] width 43 height 14
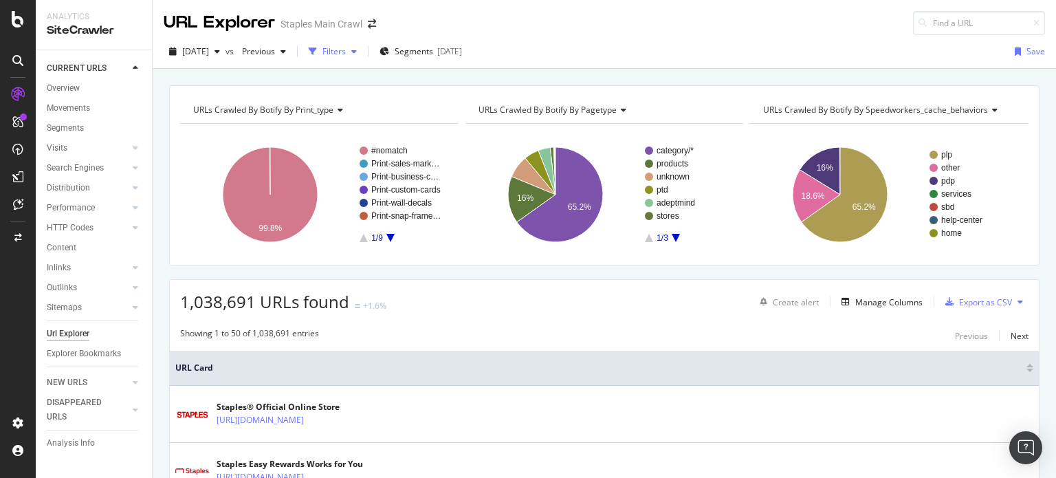
click at [357, 54] on icon "button" at bounding box center [353, 51] width 5 height 8
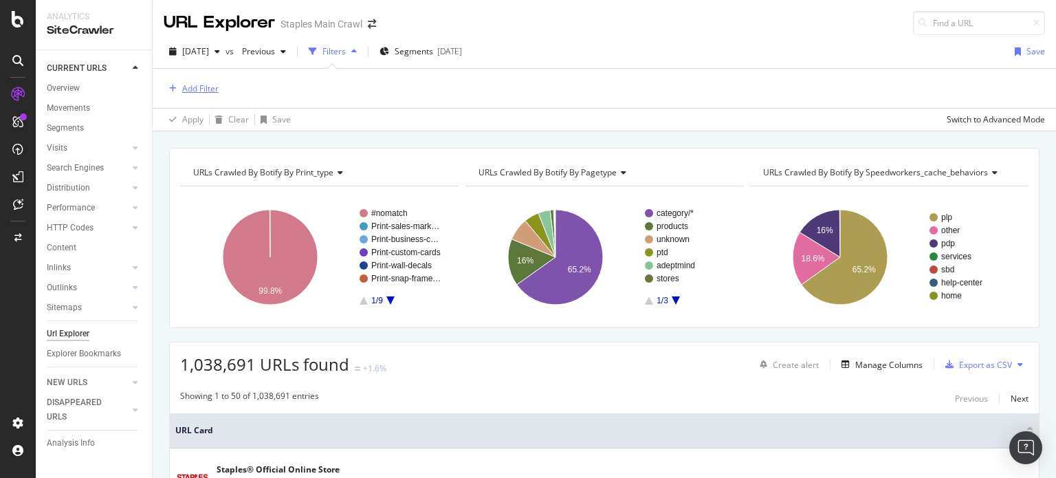
click at [206, 89] on div "Add Filter" at bounding box center [200, 88] width 36 height 12
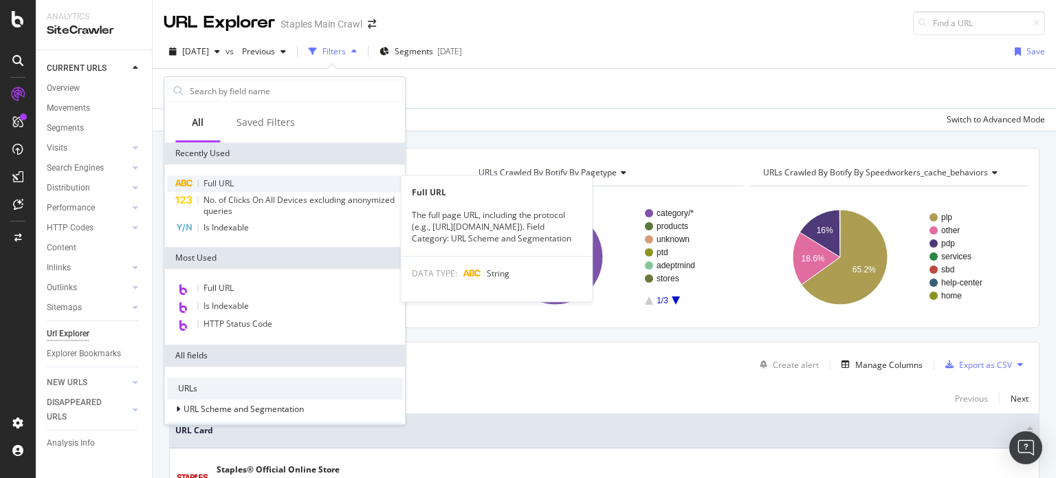
click at [233, 186] on span "Full URL" at bounding box center [218, 183] width 30 height 12
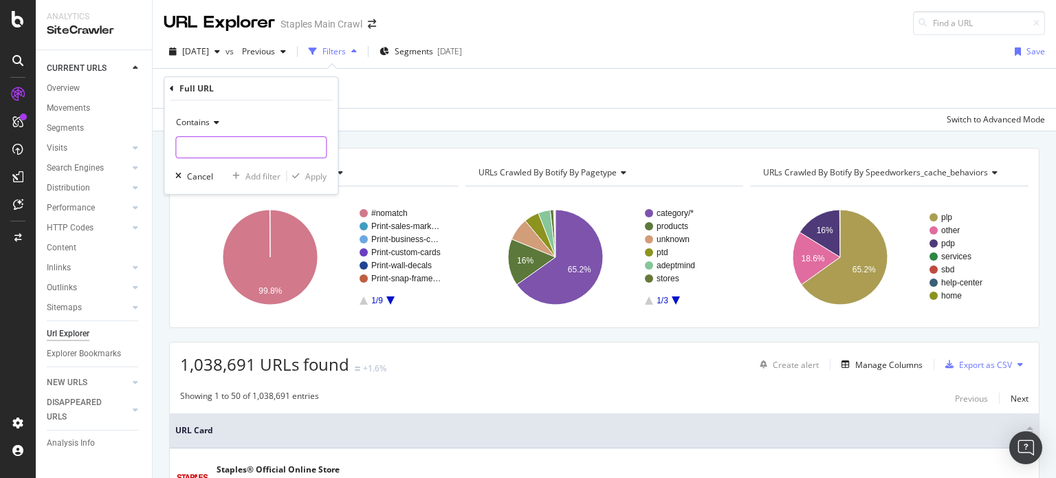
click at [245, 140] on input "text" at bounding box center [251, 147] width 150 height 22
paste input "cat_CL142825/yqt9o"
click at [237, 148] on input "cat_CL142825/yqt9o" at bounding box center [241, 147] width 130 height 22
type input "cat_CL142825"
click at [318, 170] on div "Apply" at bounding box center [315, 176] width 21 height 12
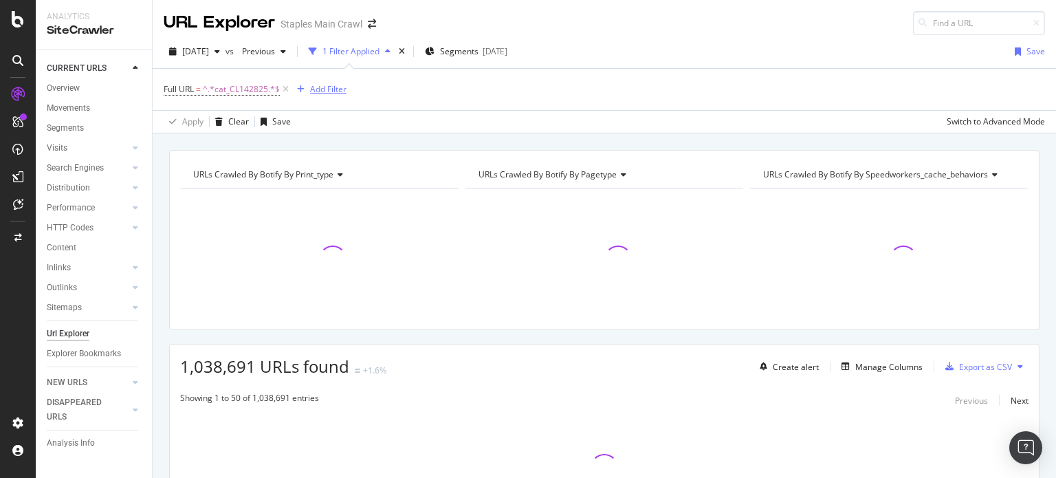
click at [319, 89] on div "Add Filter" at bounding box center [328, 89] width 36 height 12
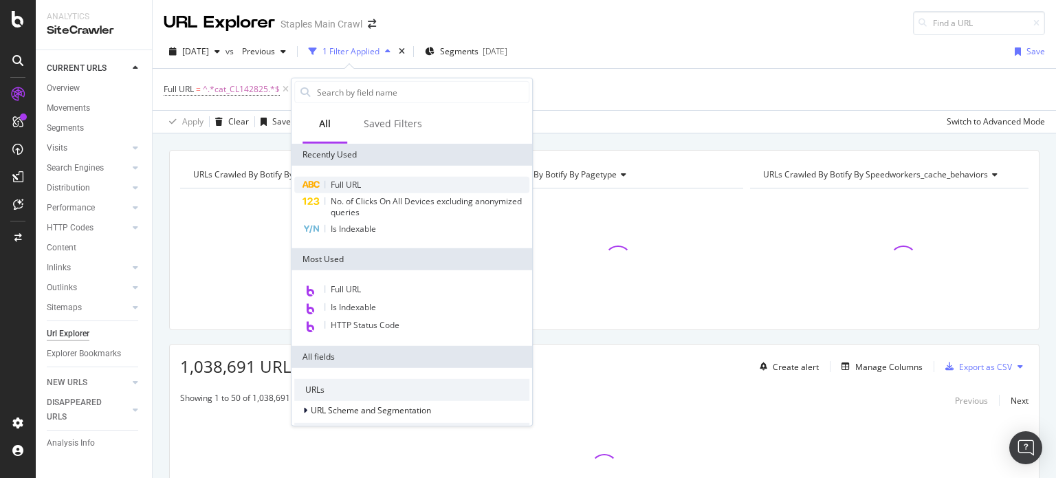
click at [356, 181] on span "Full URL" at bounding box center [346, 185] width 30 height 12
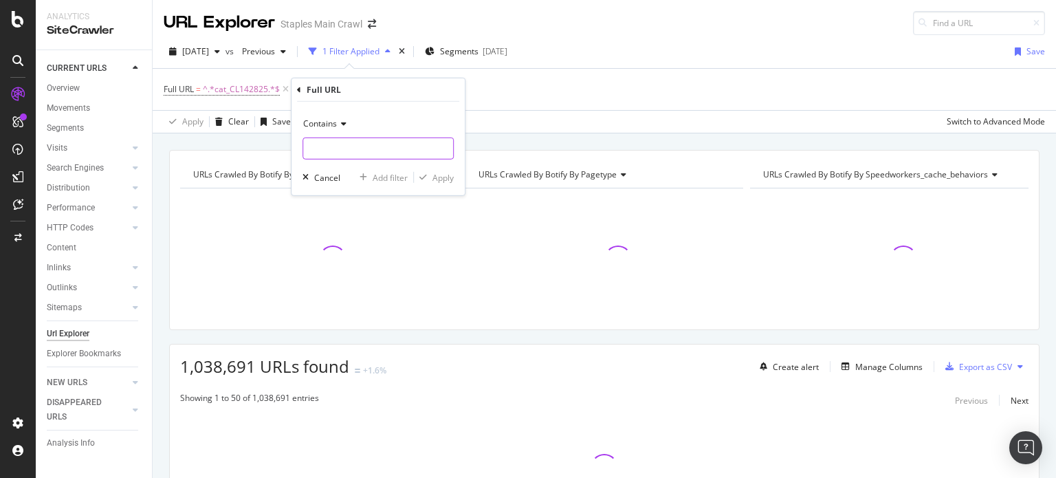
click at [353, 144] on input "text" at bounding box center [378, 148] width 150 height 22
paste input "yqt9o"
type input "yqt9o"
click at [432, 175] on div "Apply" at bounding box center [442, 177] width 21 height 12
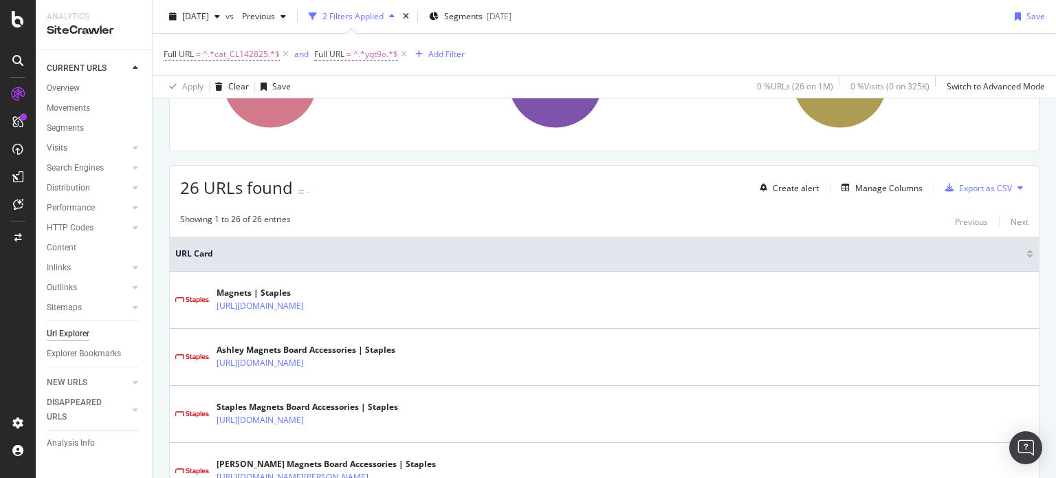
scroll to position [206, 0]
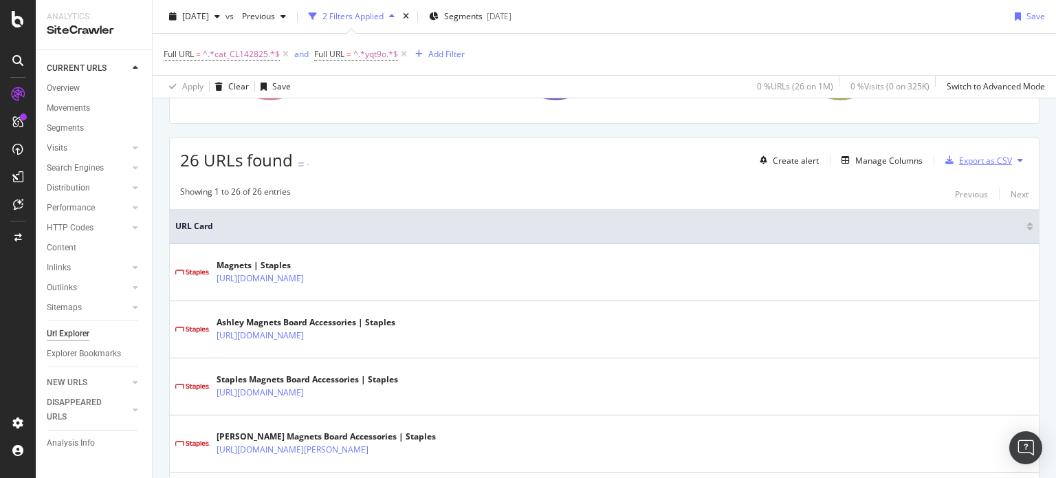
click at [986, 159] on div "Export as CSV" at bounding box center [985, 161] width 53 height 12
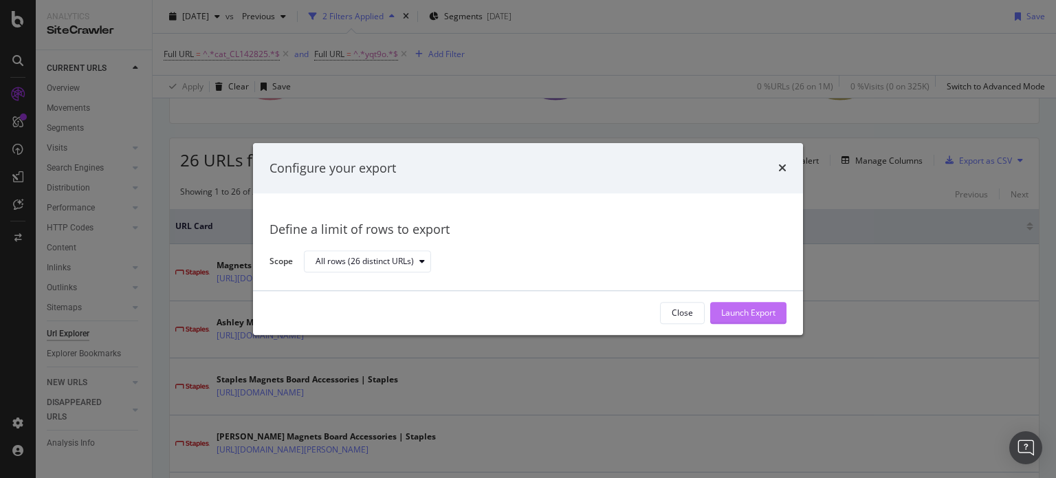
click at [754, 307] on div "Launch Export" at bounding box center [748, 313] width 54 height 12
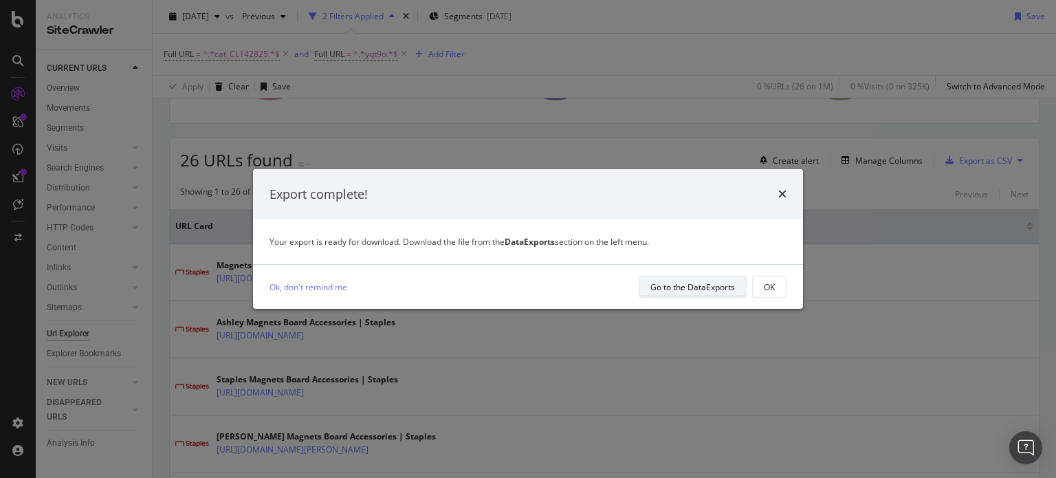
click at [705, 285] on div "Go to the DataExports" at bounding box center [692, 287] width 85 height 12
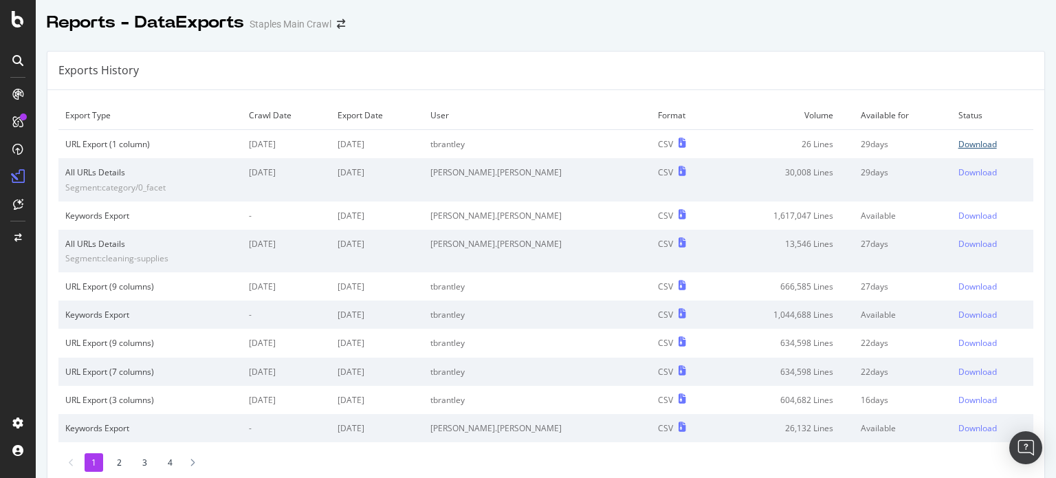
click at [958, 141] on div "Download" at bounding box center [977, 144] width 38 height 12
